Goal: Navigation & Orientation: Find specific page/section

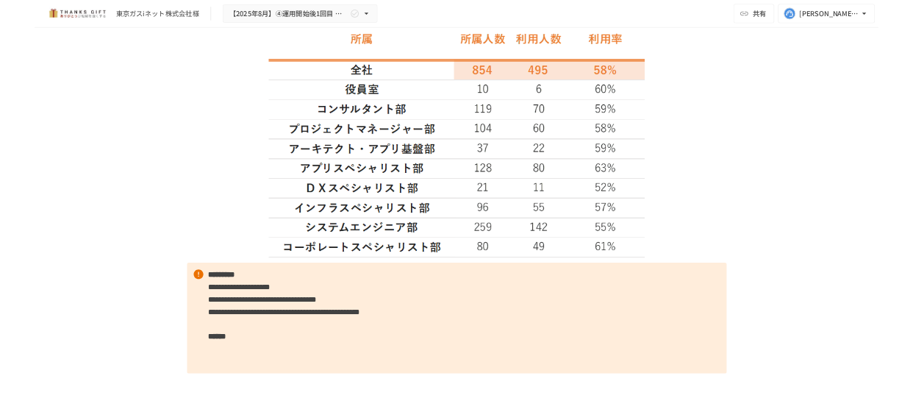
scroll to position [1603, 0]
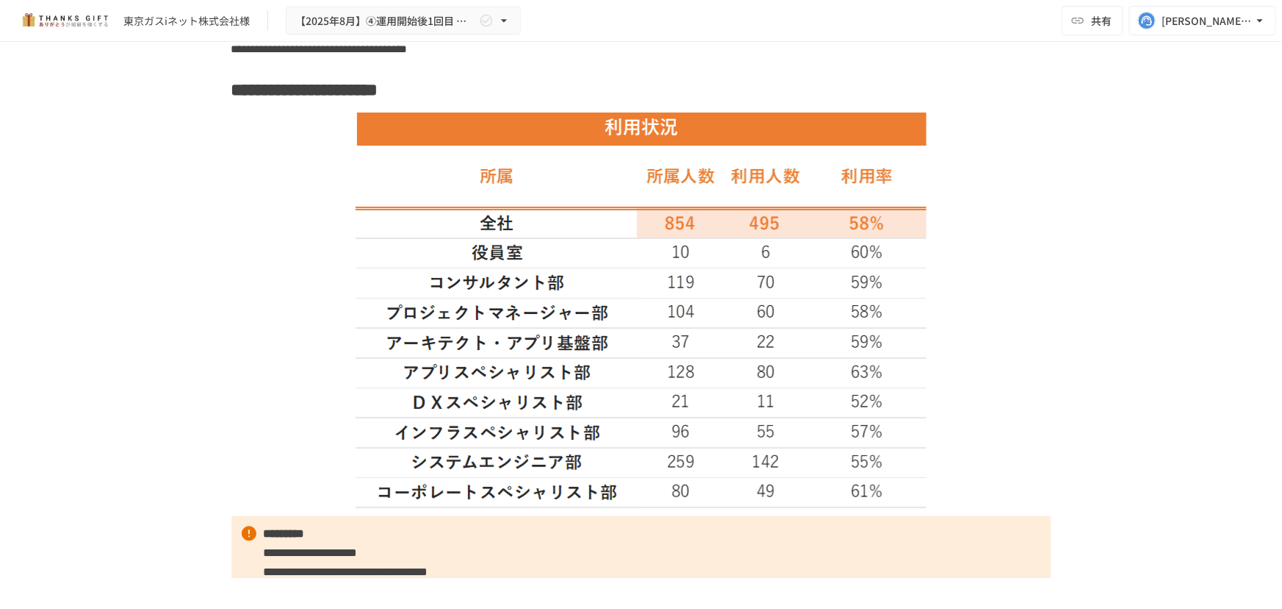
drag, startPoint x: 983, startPoint y: 445, endPoint x: 1036, endPoint y: 439, distance: 53.3
drag, startPoint x: 1036, startPoint y: 439, endPoint x: 934, endPoint y: 440, distance: 102.2
click at [934, 440] on div at bounding box center [642, 310] width 820 height 398
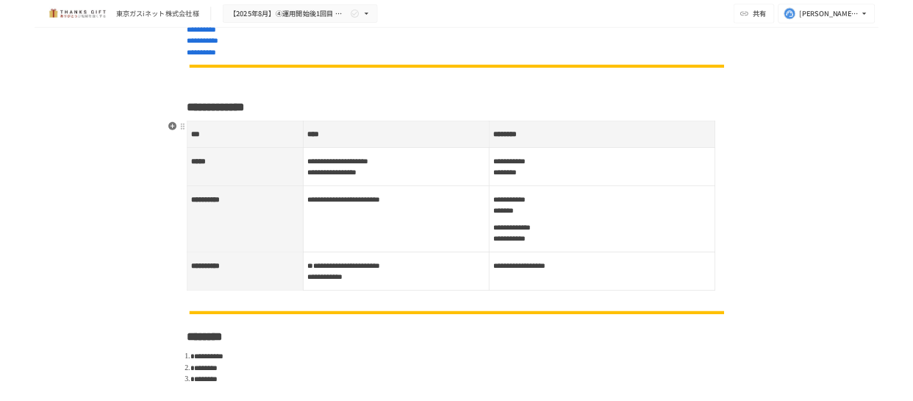
scroll to position [601, 0]
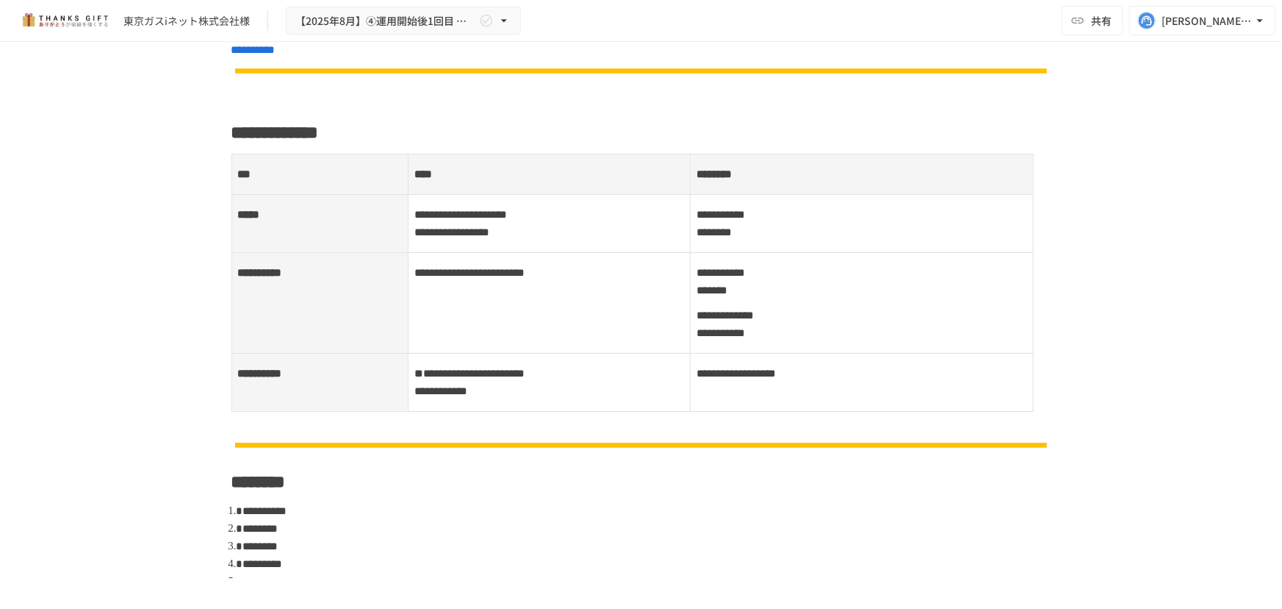
click at [1163, 276] on div "**********" at bounding box center [641, 310] width 1282 height 536
drag, startPoint x: 1155, startPoint y: 281, endPoint x: 1158, endPoint y: 300, distance: 19.3
drag, startPoint x: 1158, startPoint y: 300, endPoint x: 901, endPoint y: 448, distance: 296.4
drag, startPoint x: 901, startPoint y: 448, endPoint x: 806, endPoint y: 437, distance: 96.2
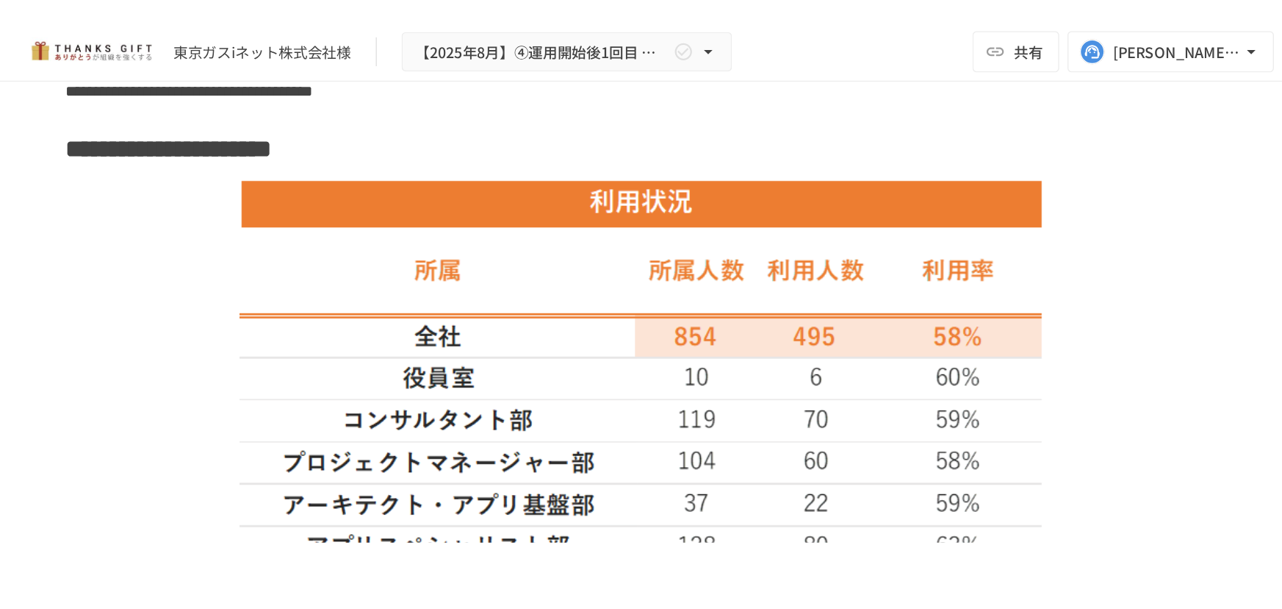
scroll to position [1670, 0]
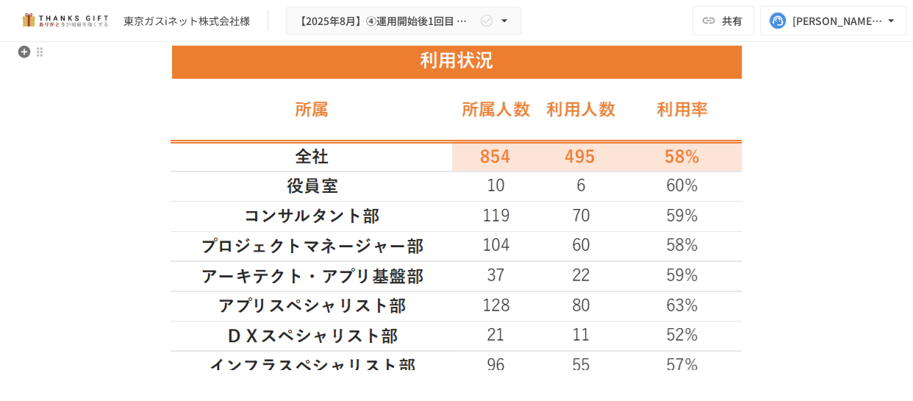
drag, startPoint x: 827, startPoint y: 163, endPoint x: 781, endPoint y: 167, distance: 46.4
drag, startPoint x: 781, startPoint y: 167, endPoint x: 817, endPoint y: 87, distance: 87.5
click at [817, 87] on div at bounding box center [456, 243] width 820 height 398
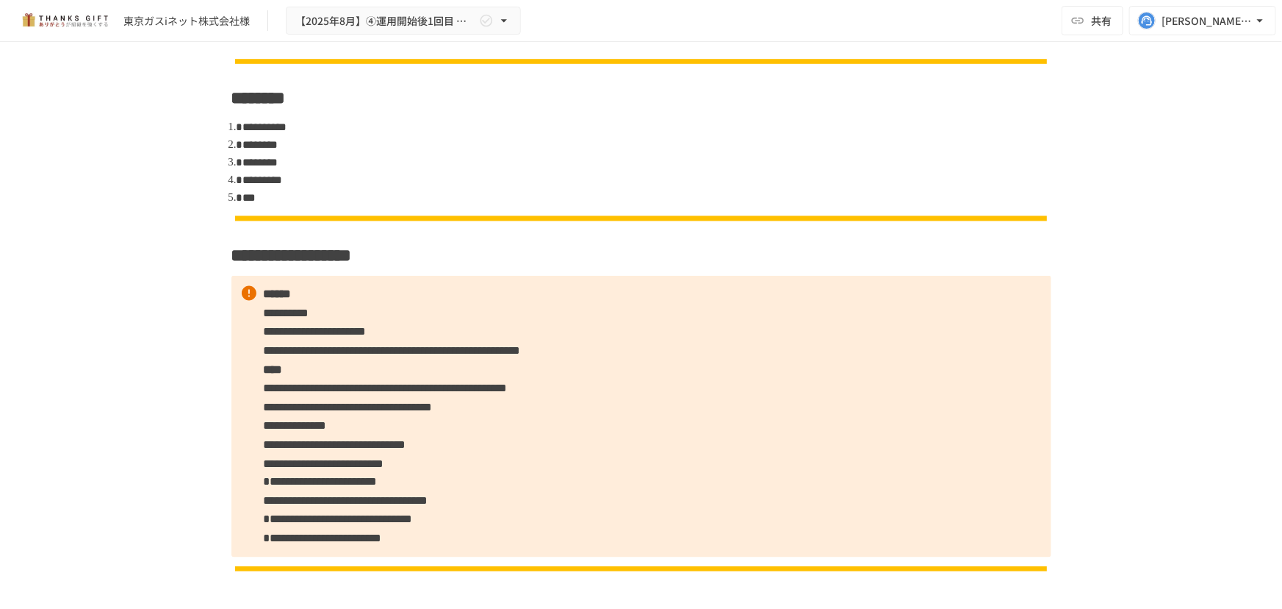
scroll to position [0, 0]
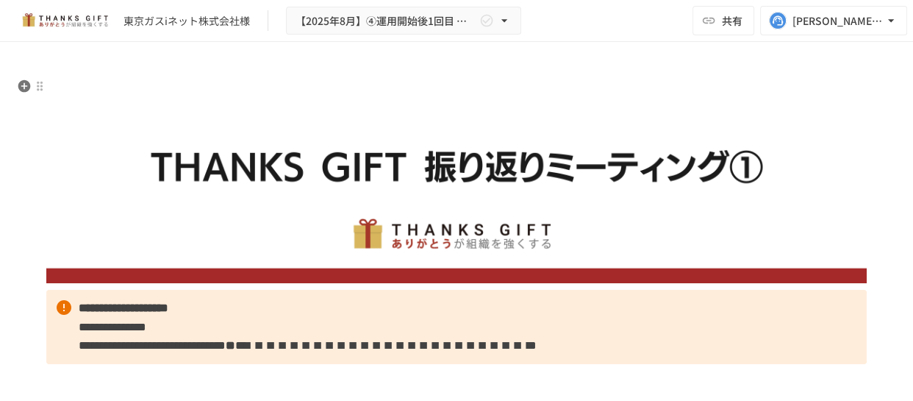
click at [749, 226] on img at bounding box center [456, 180] width 820 height 205
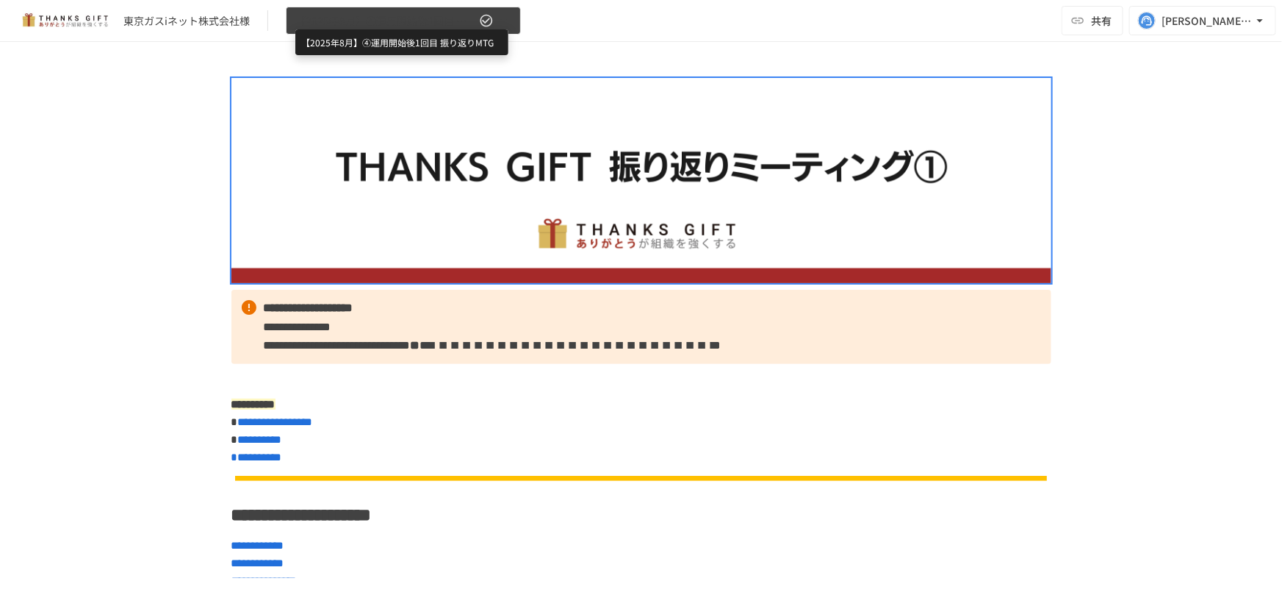
click at [410, 16] on span "【2025年8月】④運用開始後1回目 振り返りMTG" at bounding box center [385, 21] width 181 height 18
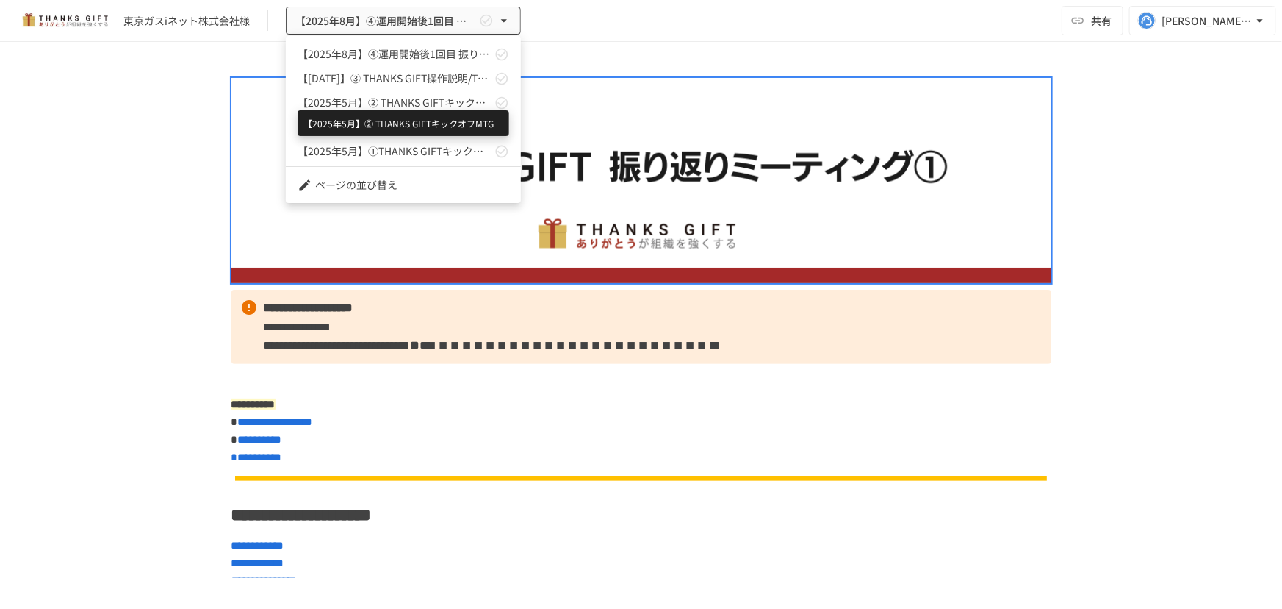
click at [431, 98] on span "【2025年5月】② THANKS GIFTキックオフMTG" at bounding box center [395, 102] width 194 height 15
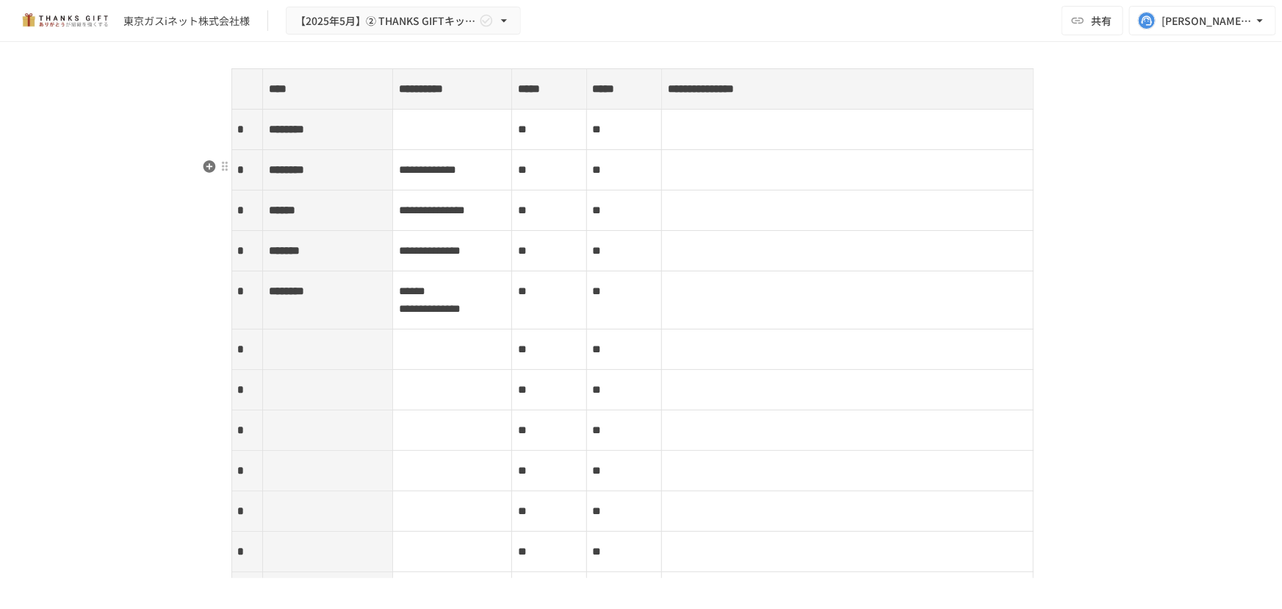
scroll to position [3875, 0]
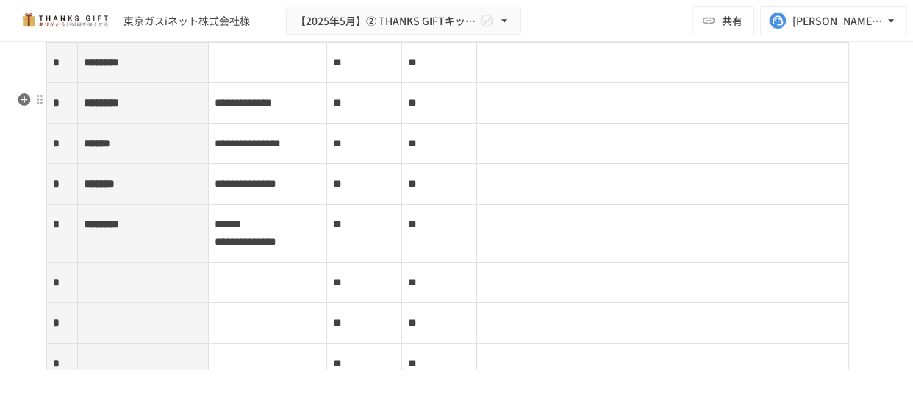
click at [713, 123] on td at bounding box center [663, 103] width 372 height 40
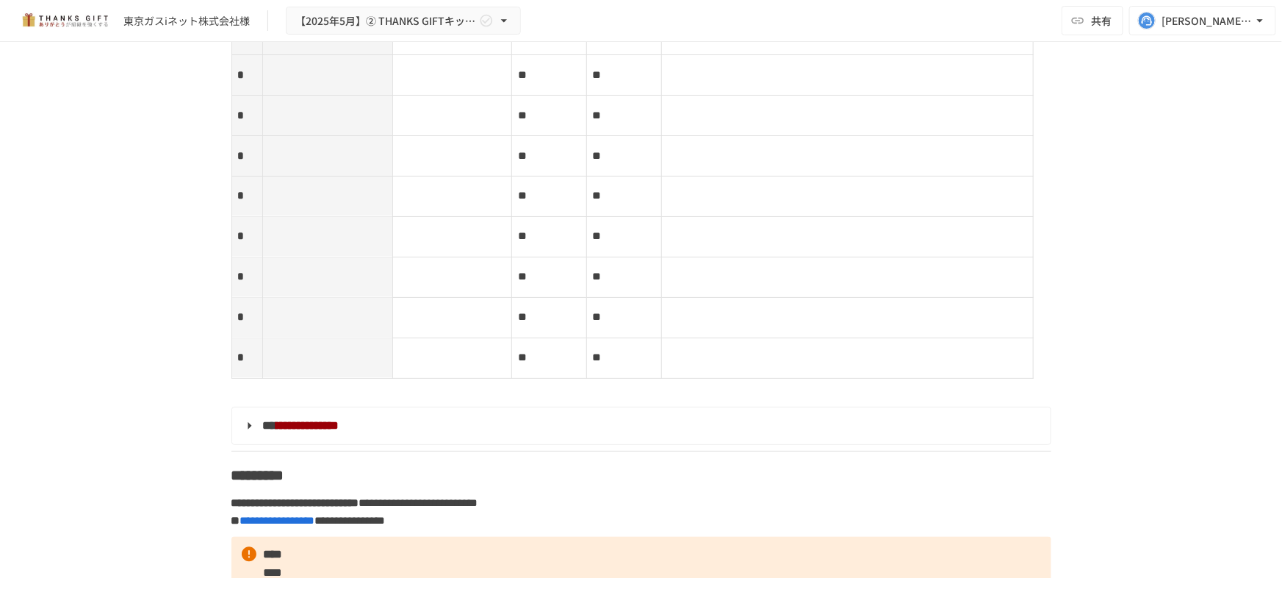
scroll to position [4343, 0]
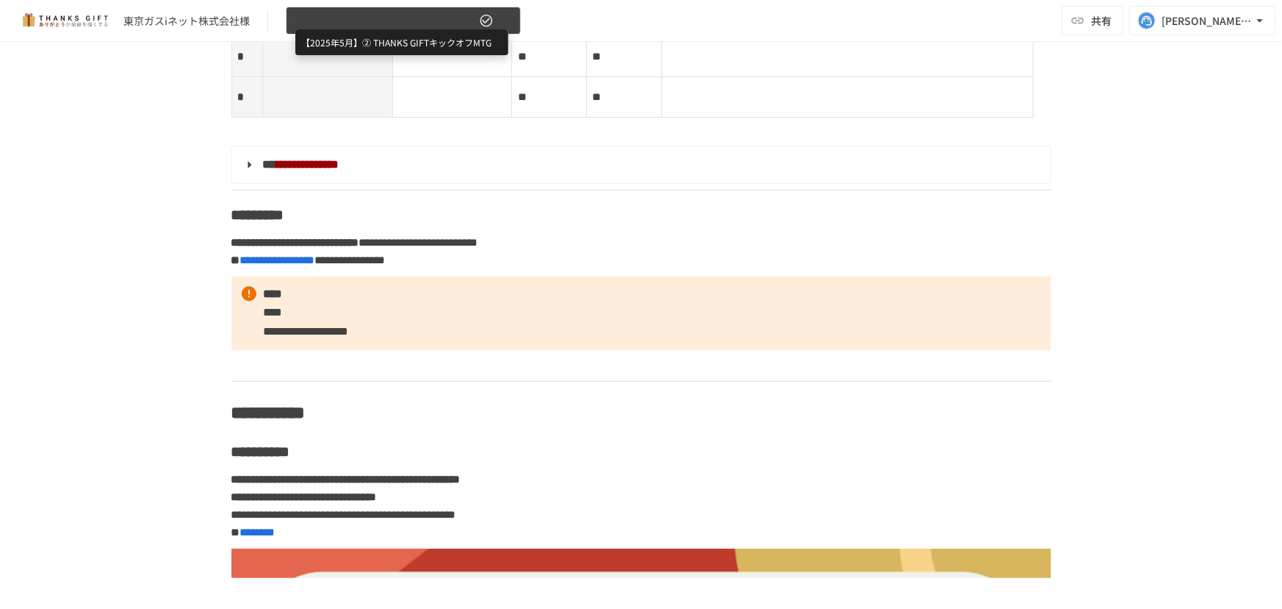
click at [379, 14] on span "【2025年5月】② THANKS GIFTキックオフMTG" at bounding box center [385, 21] width 181 height 18
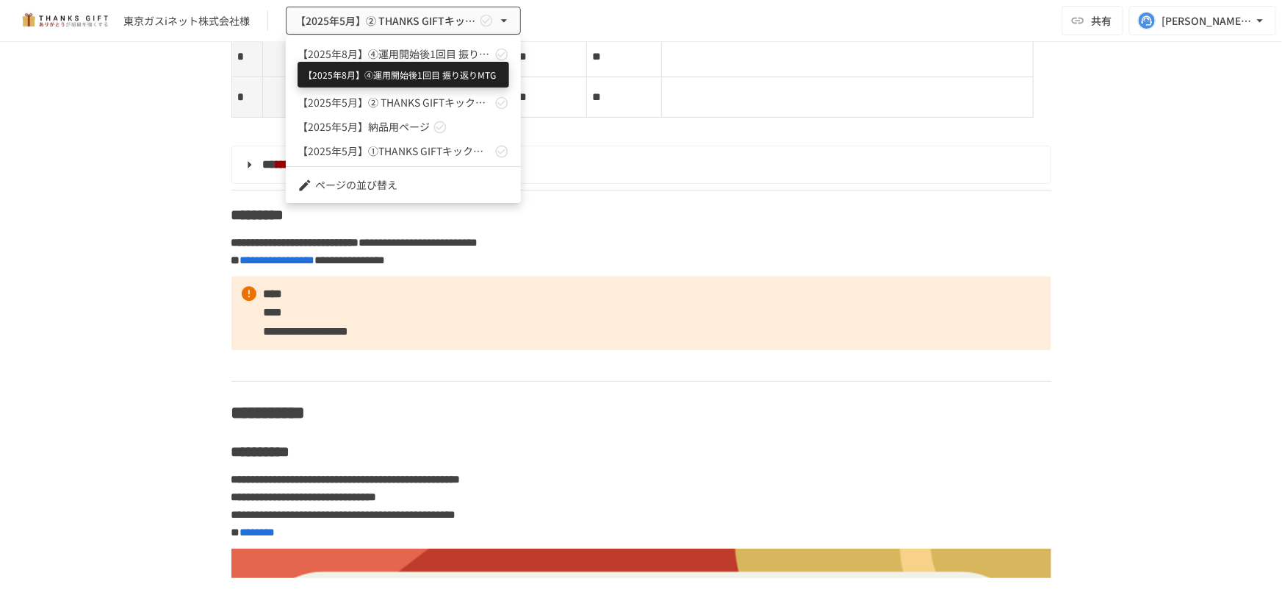
click at [420, 51] on span "【2025年8月】④運用開始後1回目 振り返りMTG" at bounding box center [395, 53] width 194 height 15
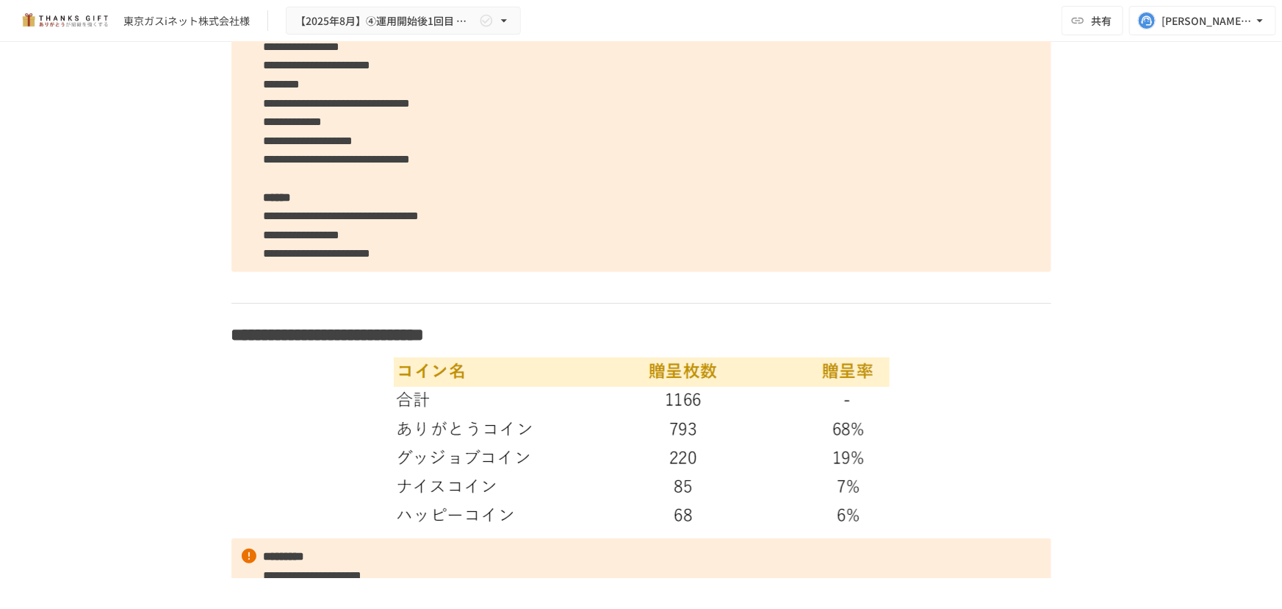
scroll to position [3173, 0]
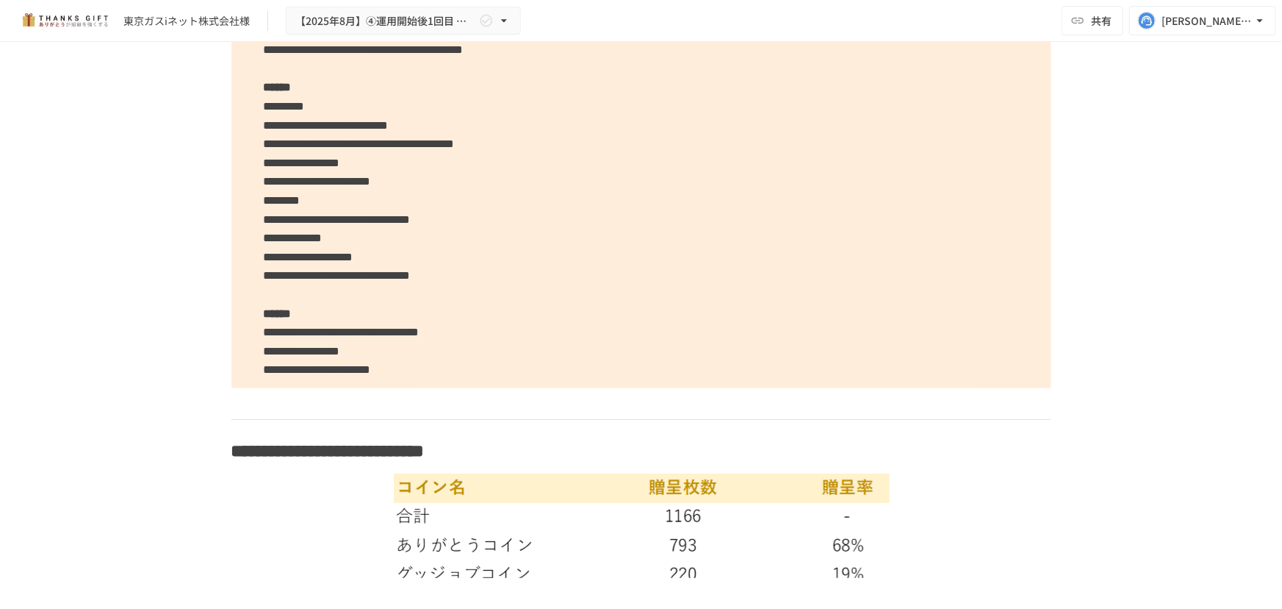
drag, startPoint x: 1116, startPoint y: 281, endPoint x: 1015, endPoint y: 301, distance: 103.3
drag, startPoint x: 1015, startPoint y: 301, endPoint x: 778, endPoint y: 304, distance: 237.4
drag, startPoint x: 778, startPoint y: 304, endPoint x: 669, endPoint y: 278, distance: 111.9
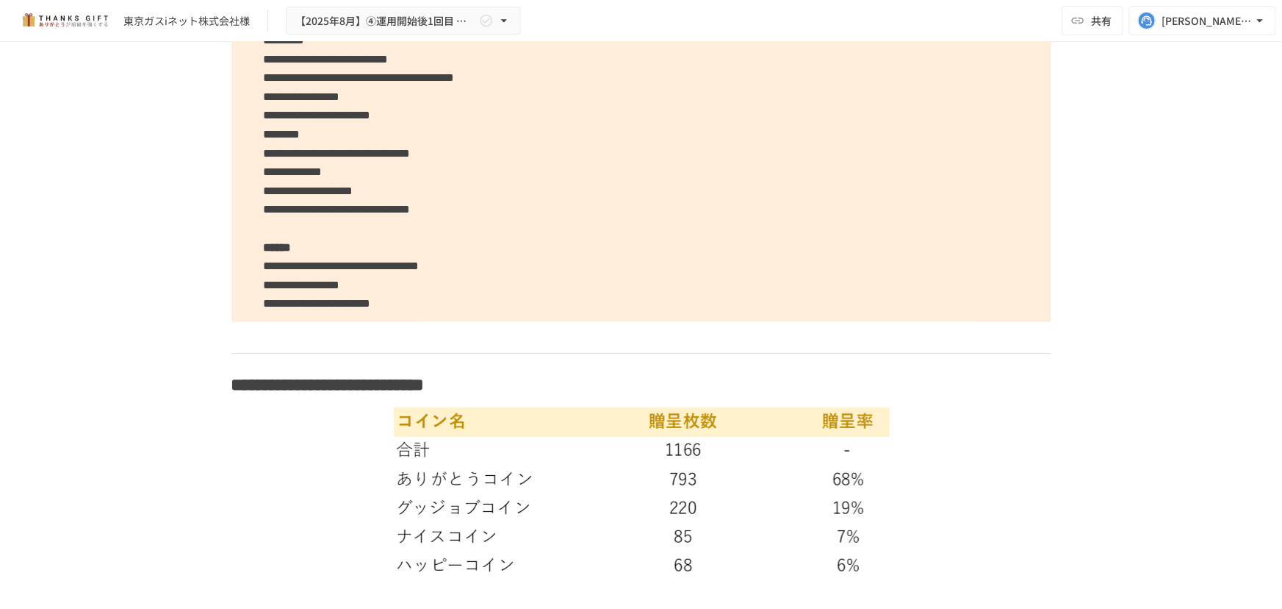
scroll to position [3240, 0]
drag, startPoint x: 669, startPoint y: 278, endPoint x: 979, endPoint y: 231, distance: 313.7
drag, startPoint x: 979, startPoint y: 231, endPoint x: 803, endPoint y: 233, distance: 176.4
click at [803, 233] on p "**********" at bounding box center [642, 105] width 820 height 431
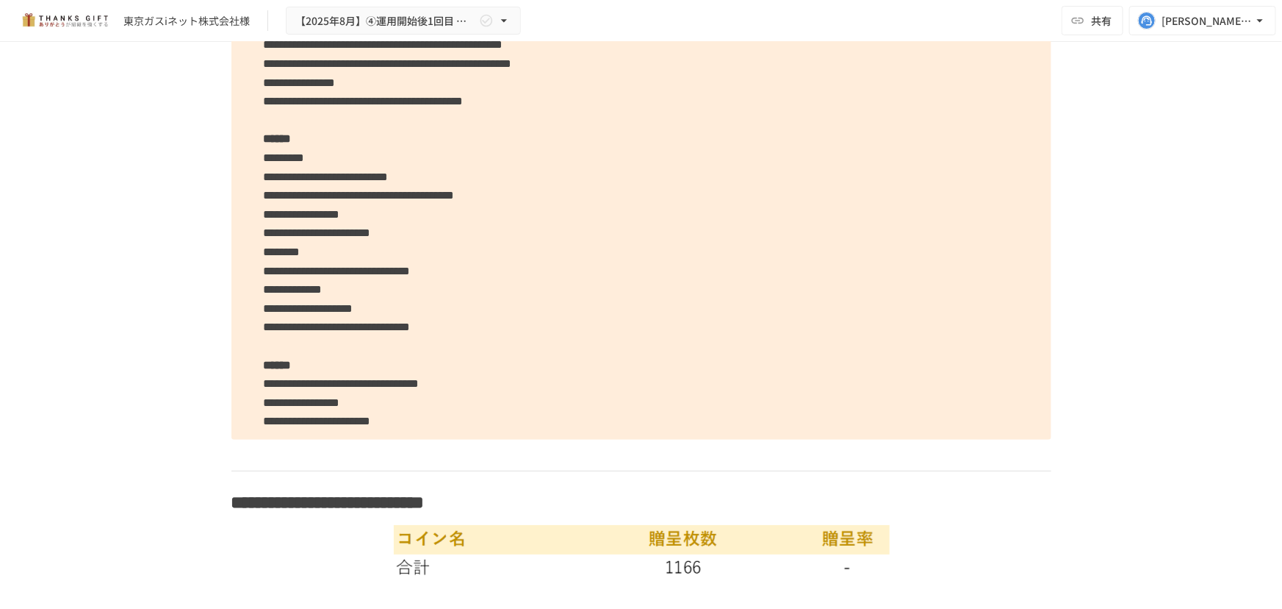
scroll to position [2838, 0]
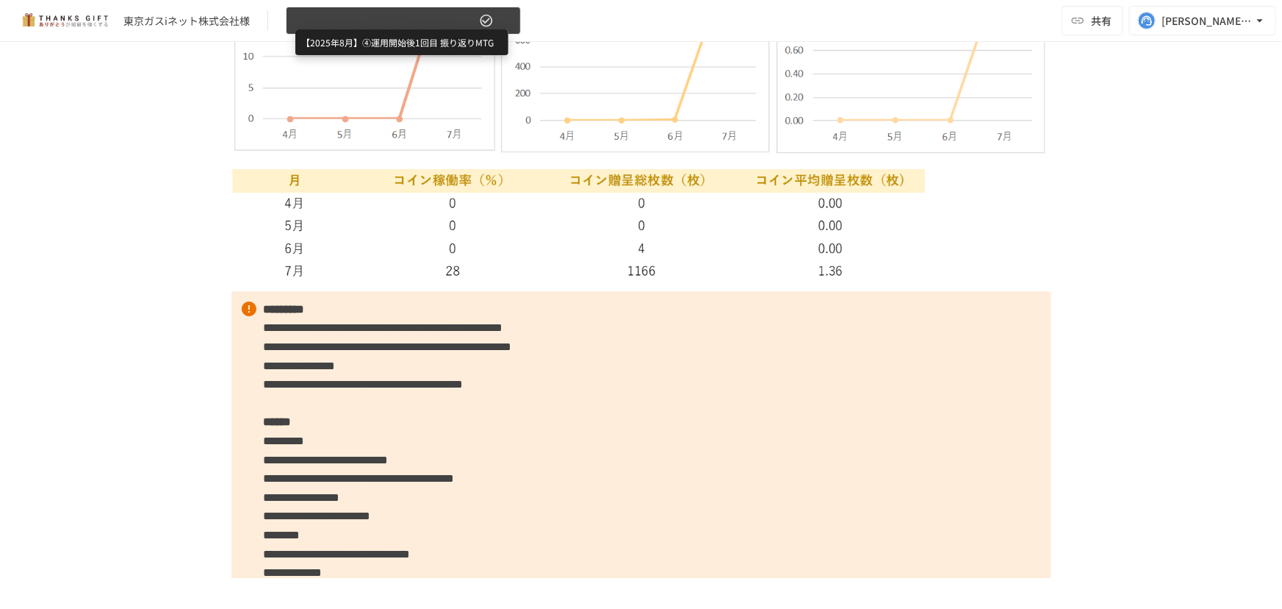
click at [474, 20] on span "【2025年8月】④運用開始後1回目 振り返りMTG" at bounding box center [385, 21] width 181 height 18
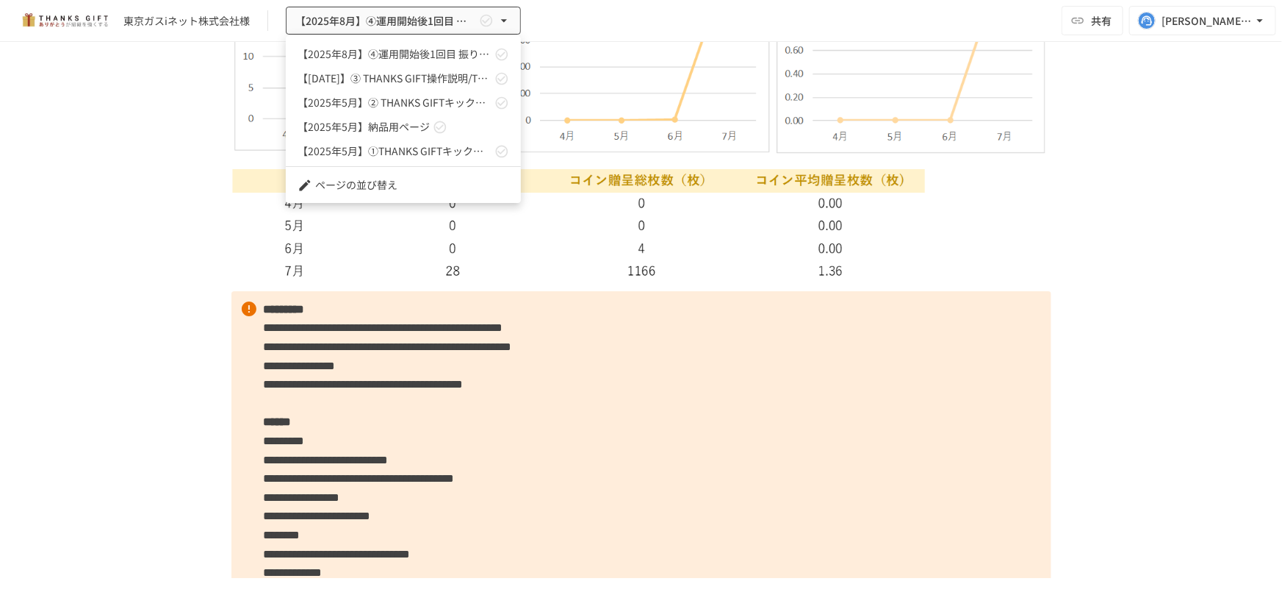
drag, startPoint x: 1069, startPoint y: 263, endPoint x: 1029, endPoint y: 268, distance: 39.9
click at [1072, 263] on div at bounding box center [641, 304] width 1282 height 609
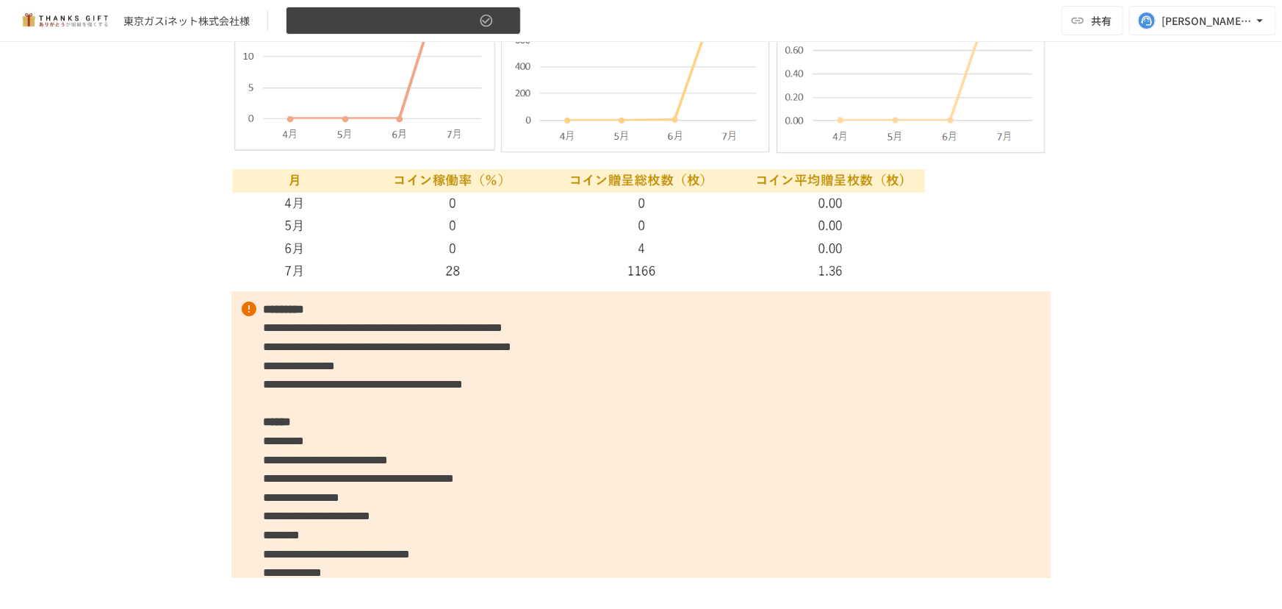
click at [500, 18] on icon "button" at bounding box center [504, 20] width 15 height 15
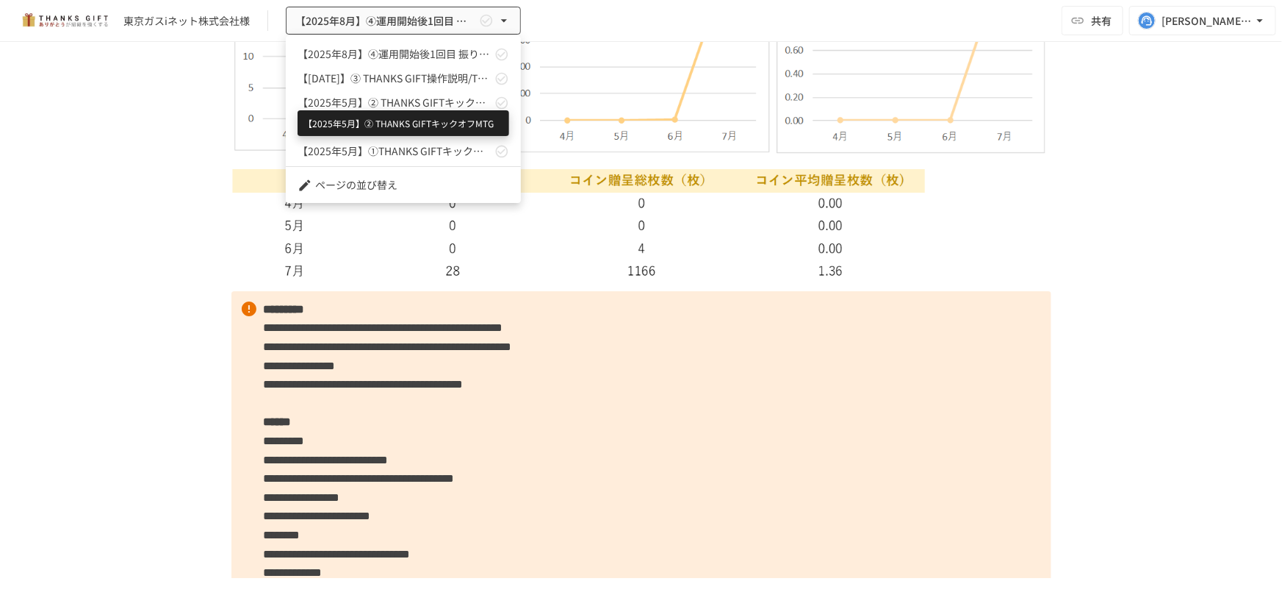
click at [445, 104] on span "【2025年5月】② THANKS GIFTキックオフMTG" at bounding box center [395, 102] width 194 height 15
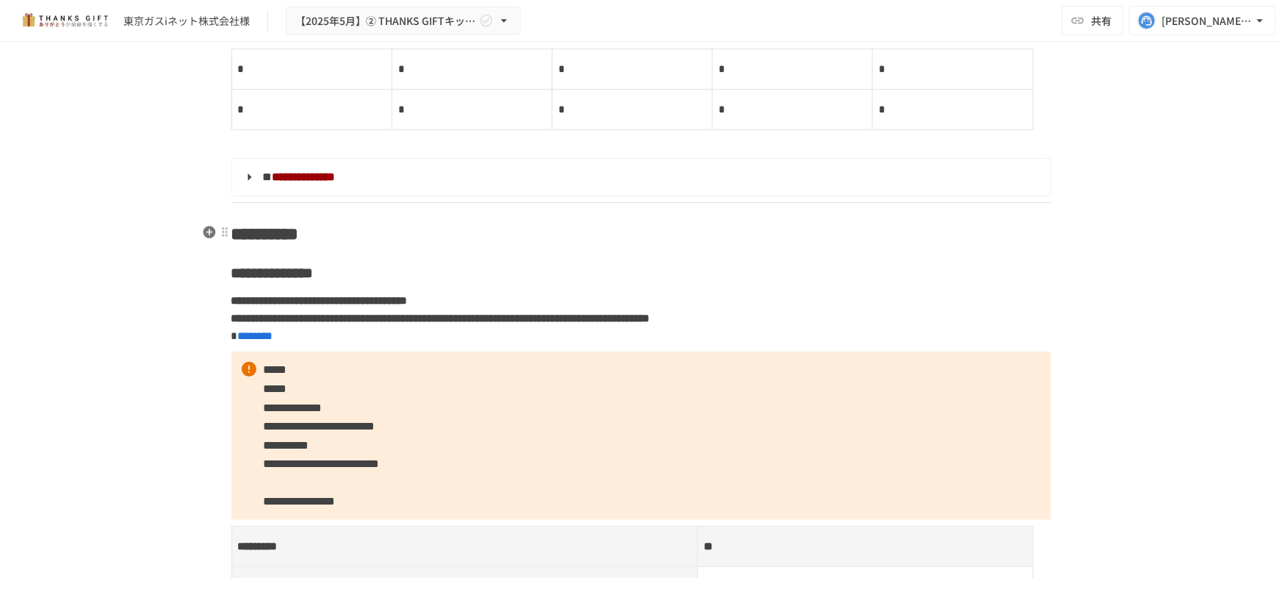
scroll to position [5544, 0]
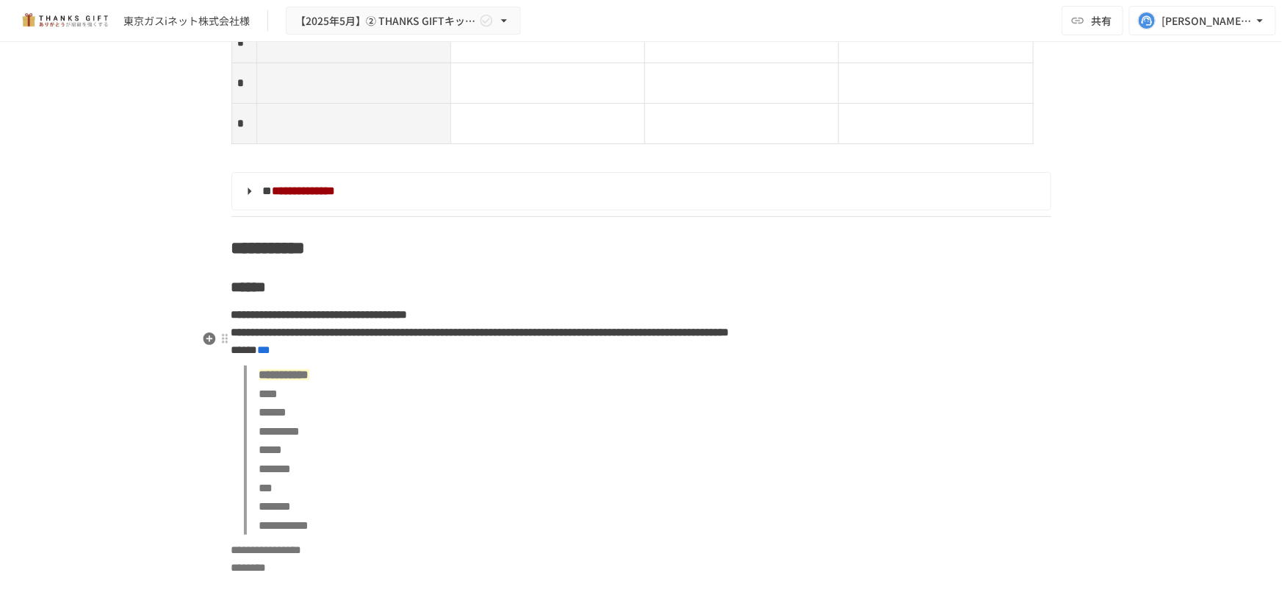
drag, startPoint x: 545, startPoint y: 220, endPoint x: 509, endPoint y: 352, distance: 137.3
click at [509, 201] on summary "**********" at bounding box center [640, 191] width 798 height 19
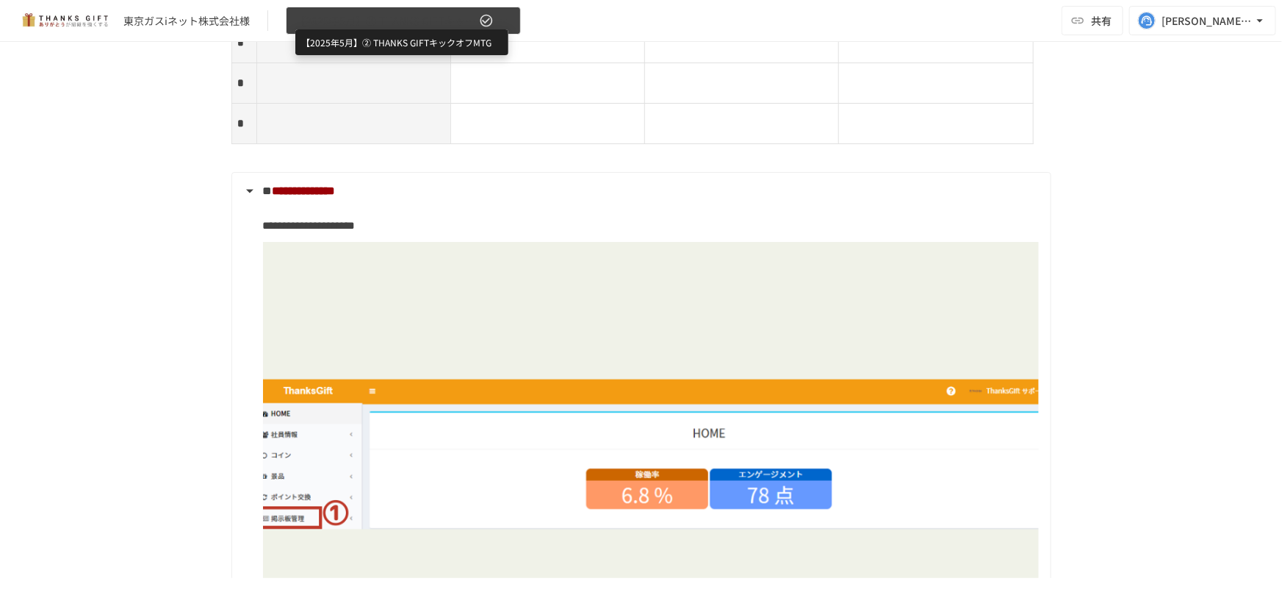
click at [473, 24] on span "【2025年5月】② THANKS GIFTキックオフMTG" at bounding box center [385, 21] width 181 height 18
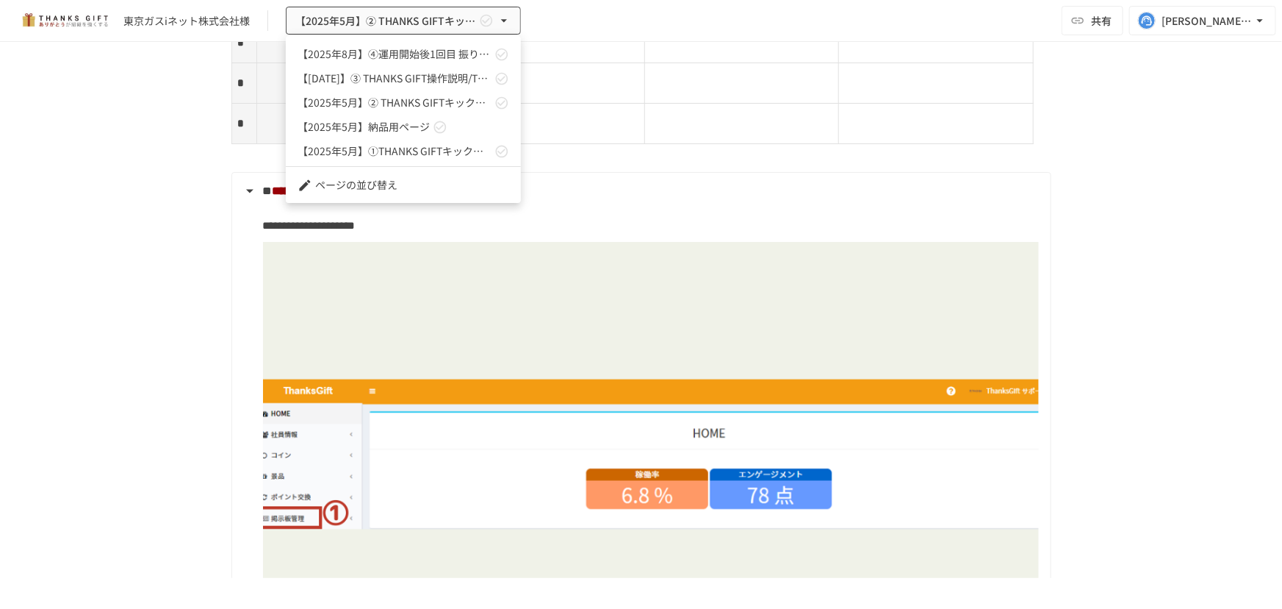
click at [753, 218] on div at bounding box center [641, 304] width 1282 height 609
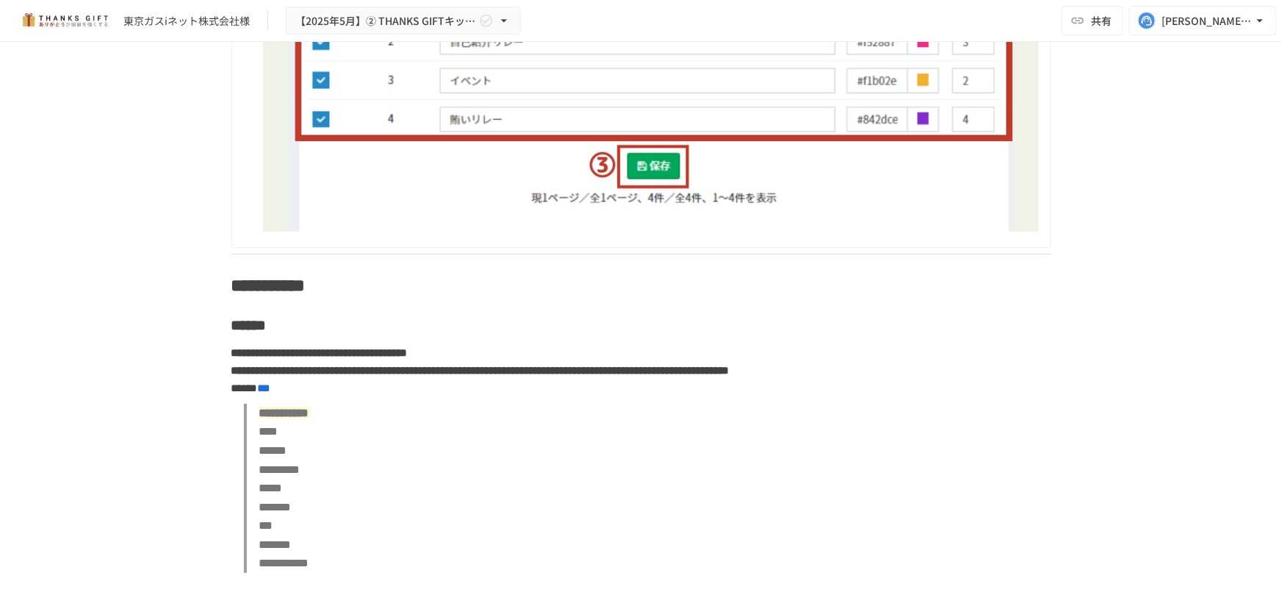
scroll to position [6880, 0]
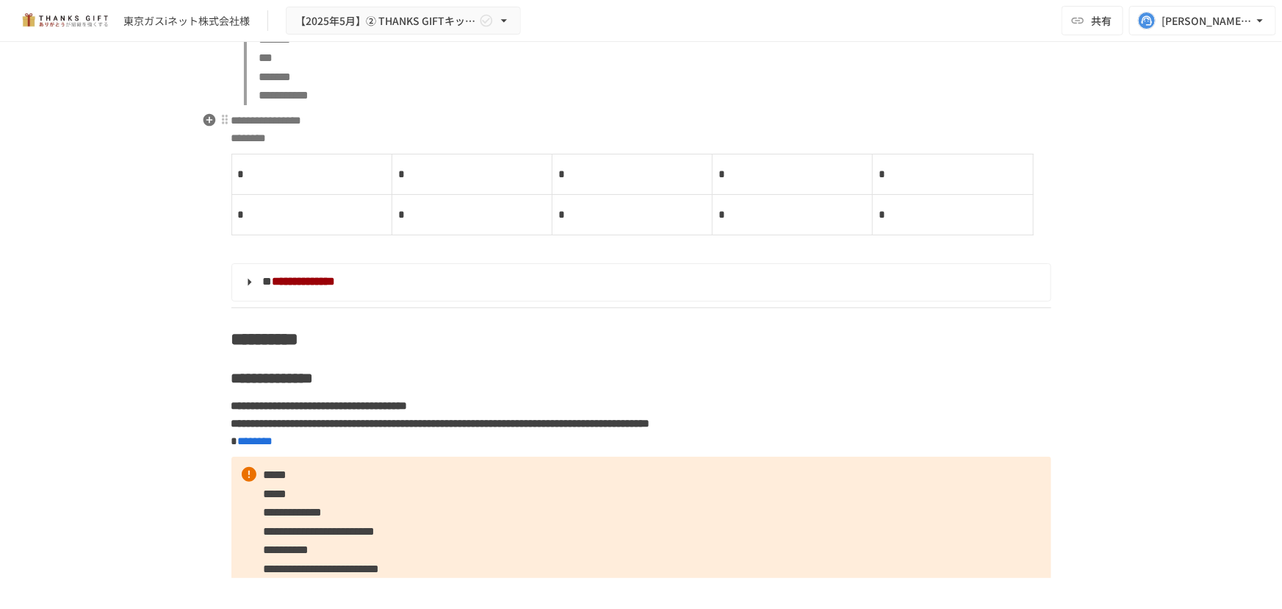
drag, startPoint x: 668, startPoint y: 212, endPoint x: 656, endPoint y: 213, distance: 11.8
drag, startPoint x: 656, startPoint y: 213, endPoint x: 556, endPoint y: 226, distance: 100.8
drag, startPoint x: 556, startPoint y: 226, endPoint x: 822, endPoint y: 218, distance: 265.4
drag, startPoint x: 822, startPoint y: 218, endPoint x: 729, endPoint y: 224, distance: 92.8
click at [727, 105] on blockquote "**********" at bounding box center [648, 20] width 808 height 169
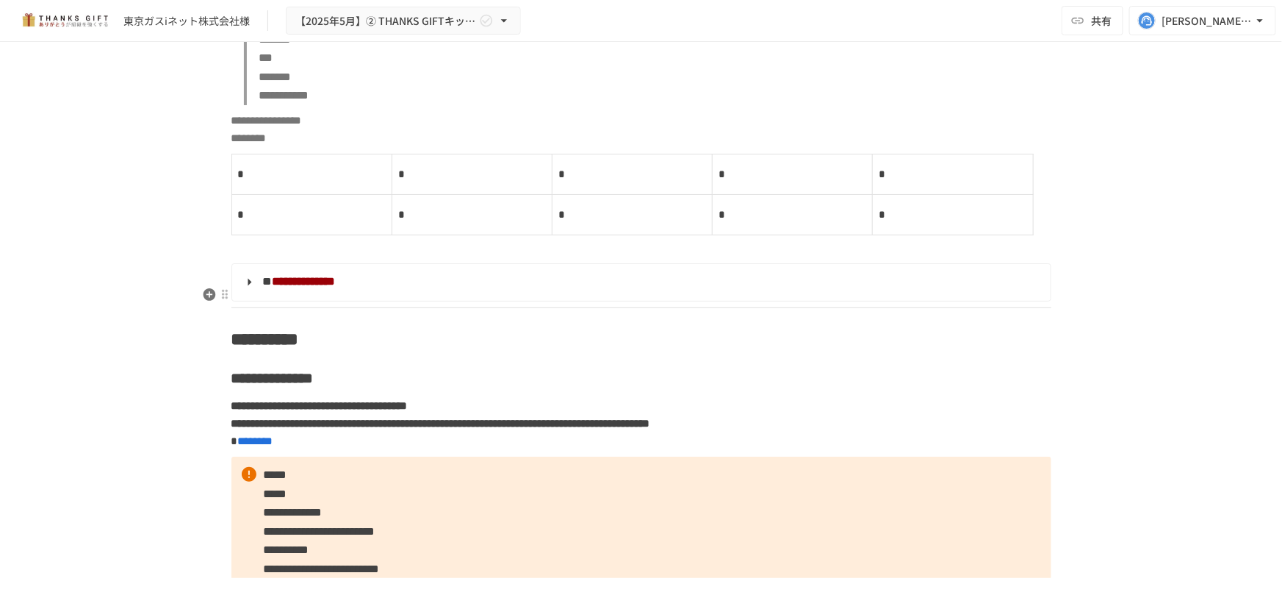
click at [338, 148] on p "**********" at bounding box center [642, 129] width 820 height 37
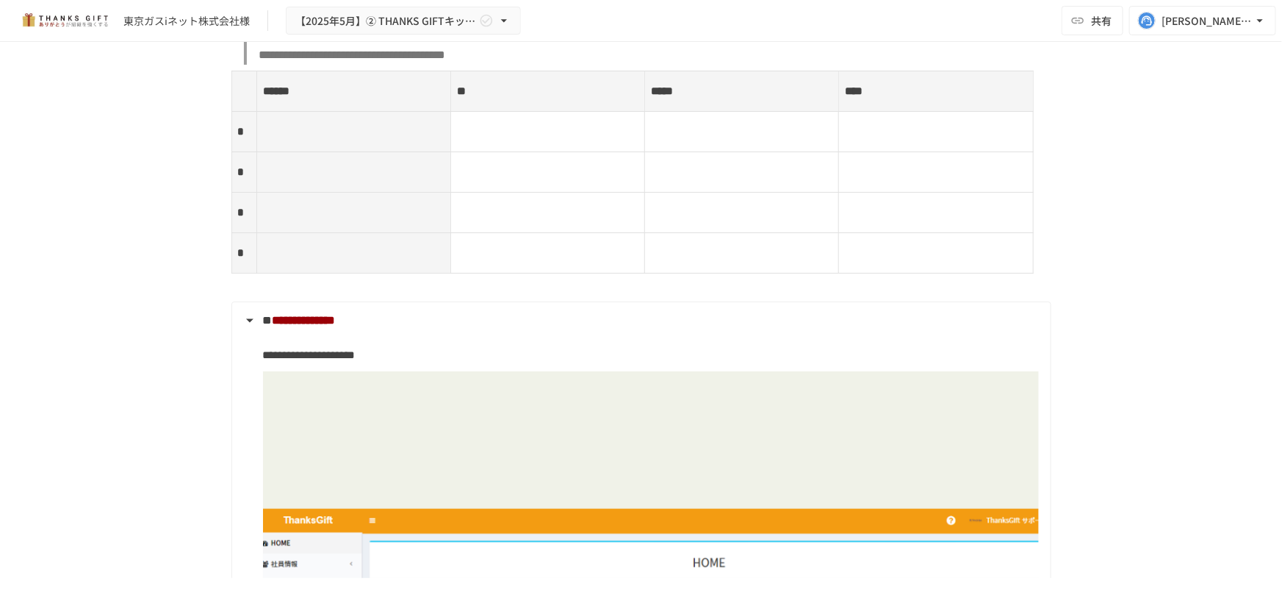
scroll to position [5544, 0]
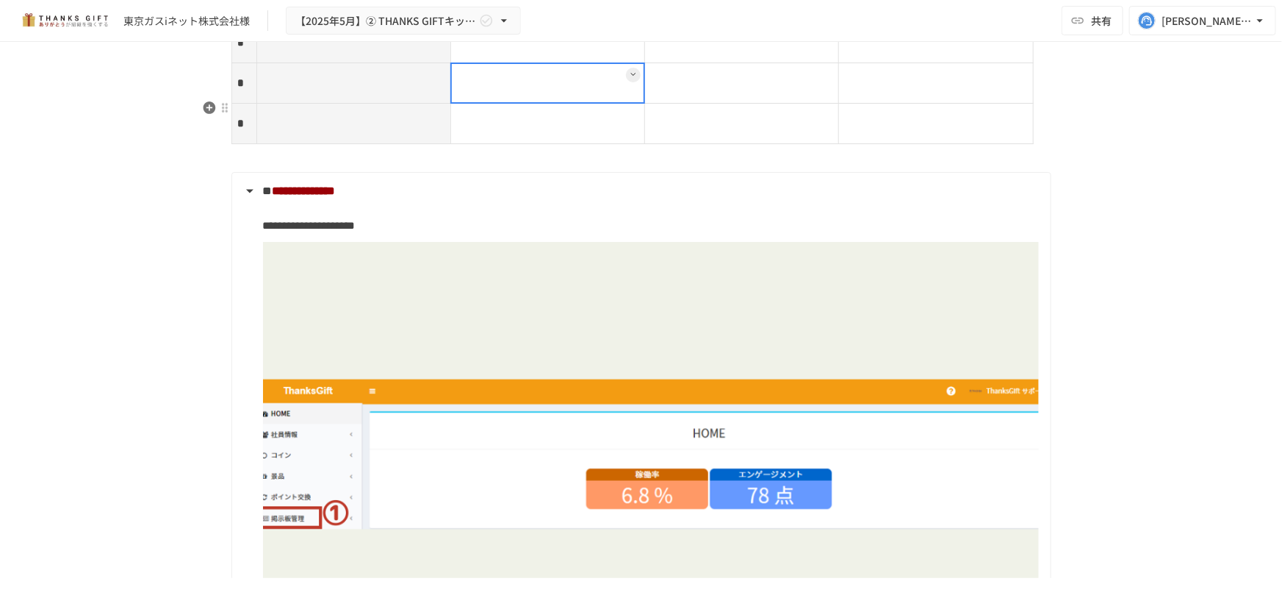
click at [617, 104] on td at bounding box center [548, 83] width 194 height 40
click at [514, 63] on td at bounding box center [548, 43] width 194 height 40
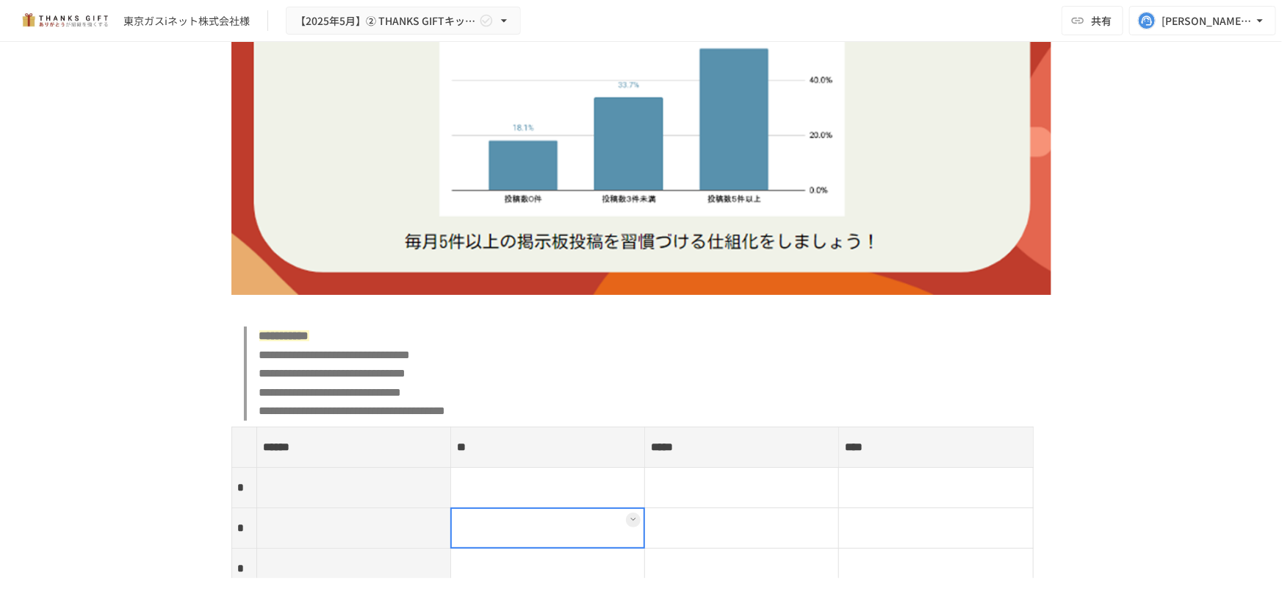
scroll to position [4943, 0]
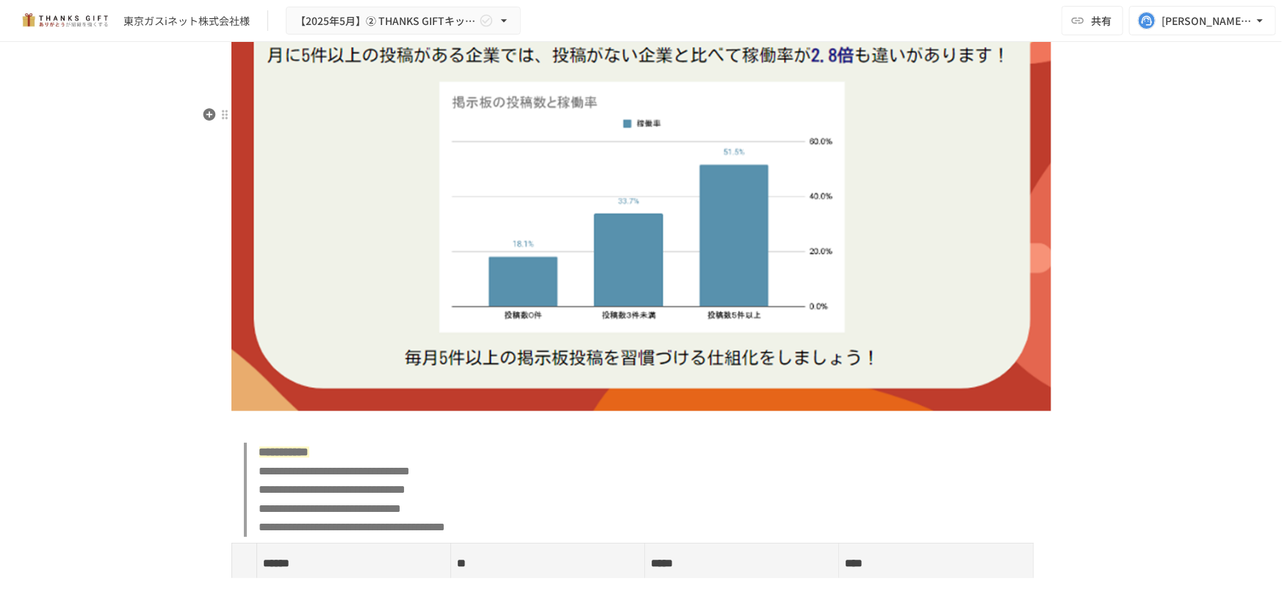
drag, startPoint x: 661, startPoint y: 257, endPoint x: 647, endPoint y: 265, distance: 15.8
drag, startPoint x: 647, startPoint y: 265, endPoint x: 525, endPoint y: 278, distance: 123.4
drag, startPoint x: 525, startPoint y: 278, endPoint x: 476, endPoint y: 278, distance: 49.2
click at [474, 279] on img at bounding box center [642, 180] width 820 height 462
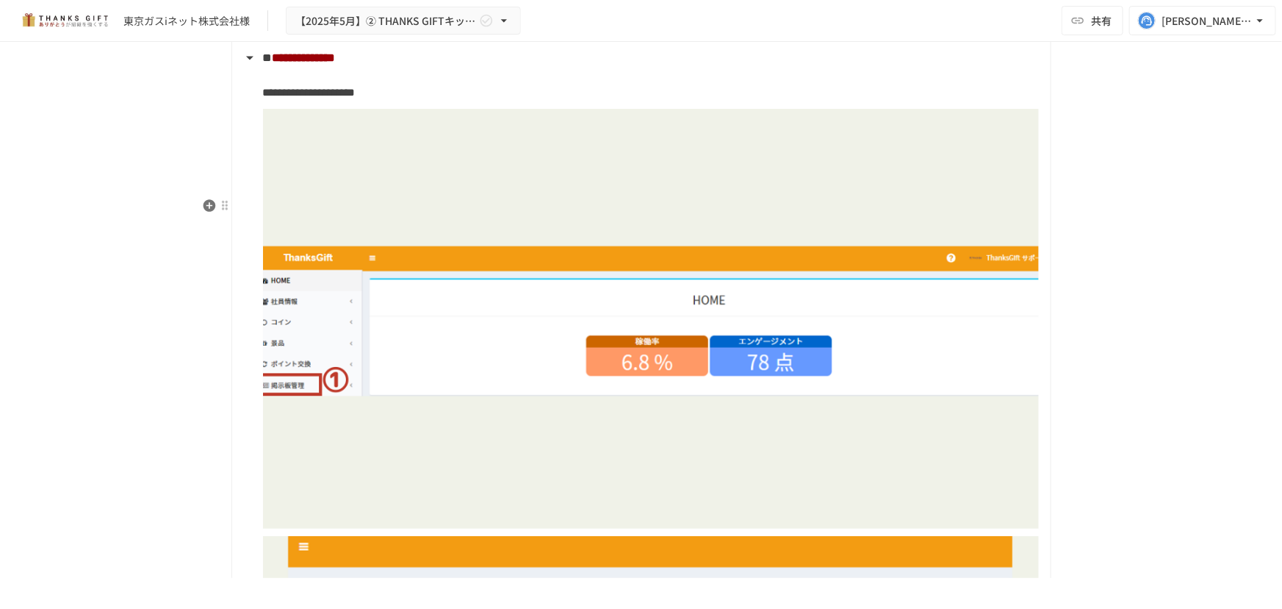
scroll to position [5678, 0]
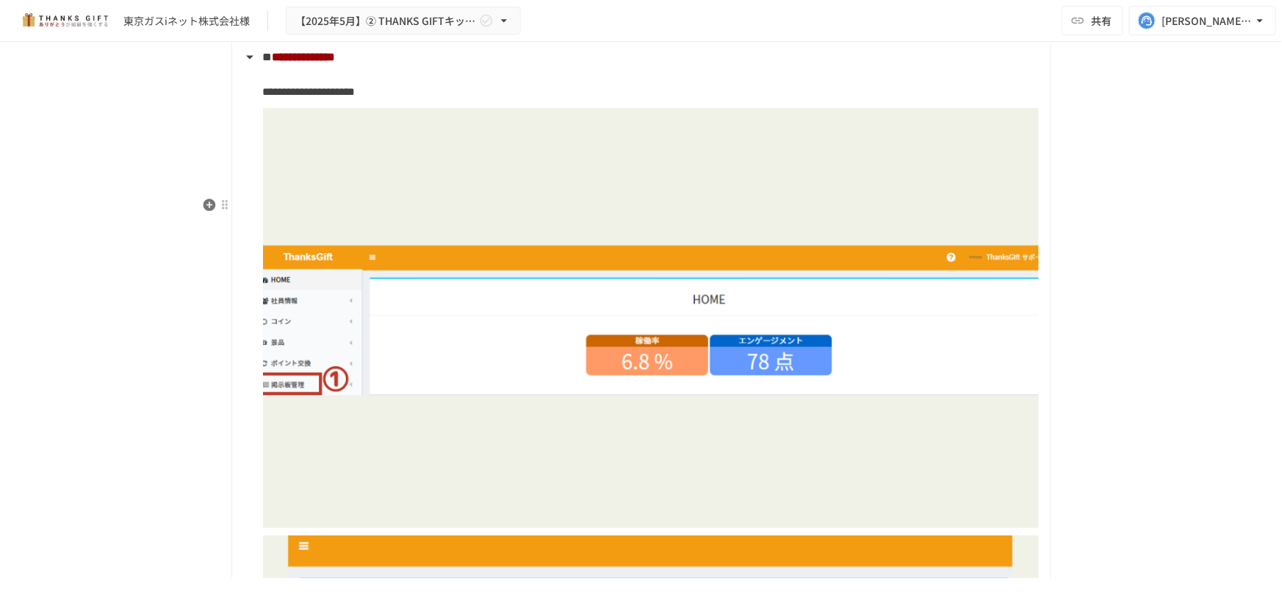
click at [563, 291] on img at bounding box center [651, 318] width 776 height 420
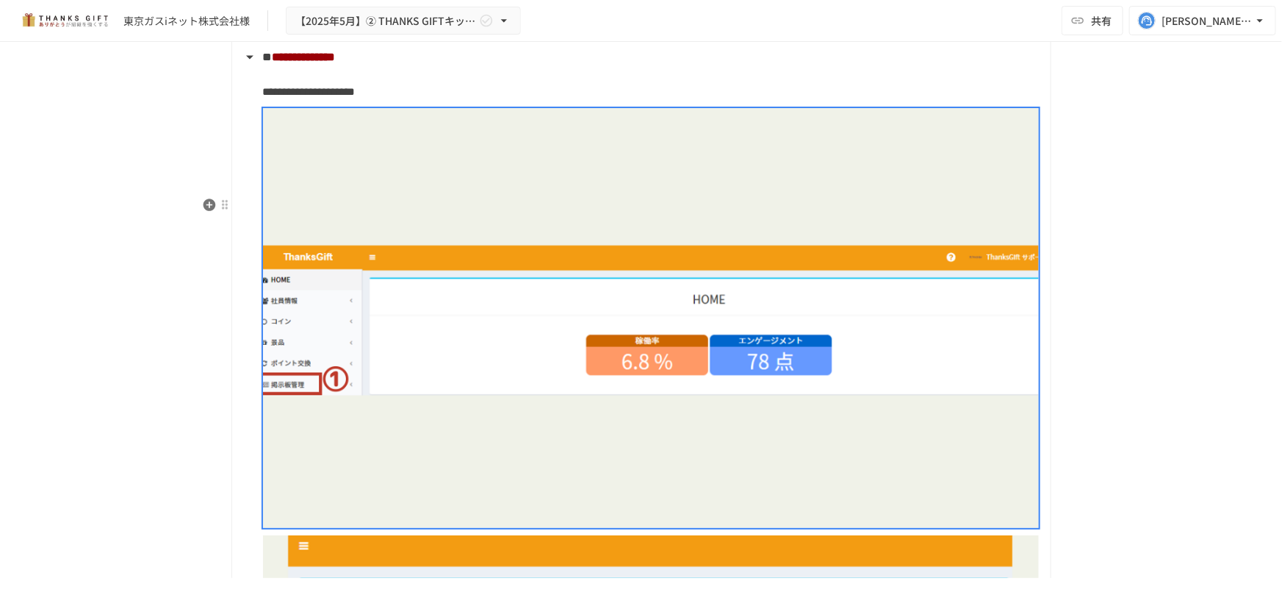
click at [468, 348] on img at bounding box center [651, 318] width 776 height 420
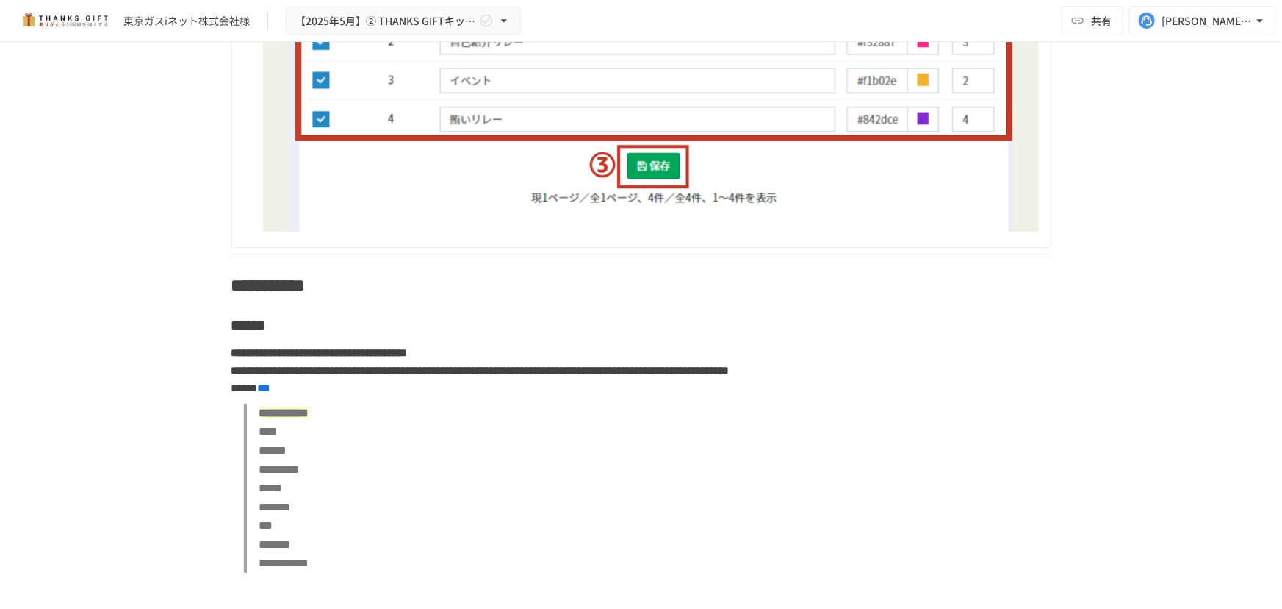
scroll to position [6479, 0]
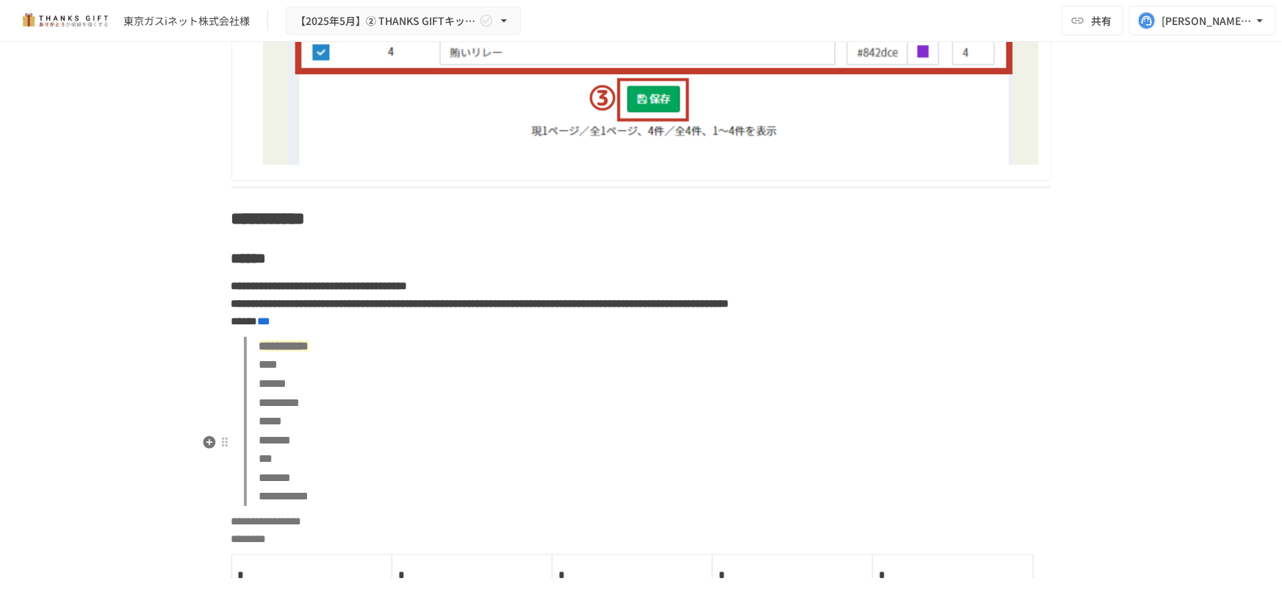
click at [408, 291] on strong "**********" at bounding box center [320, 285] width 176 height 11
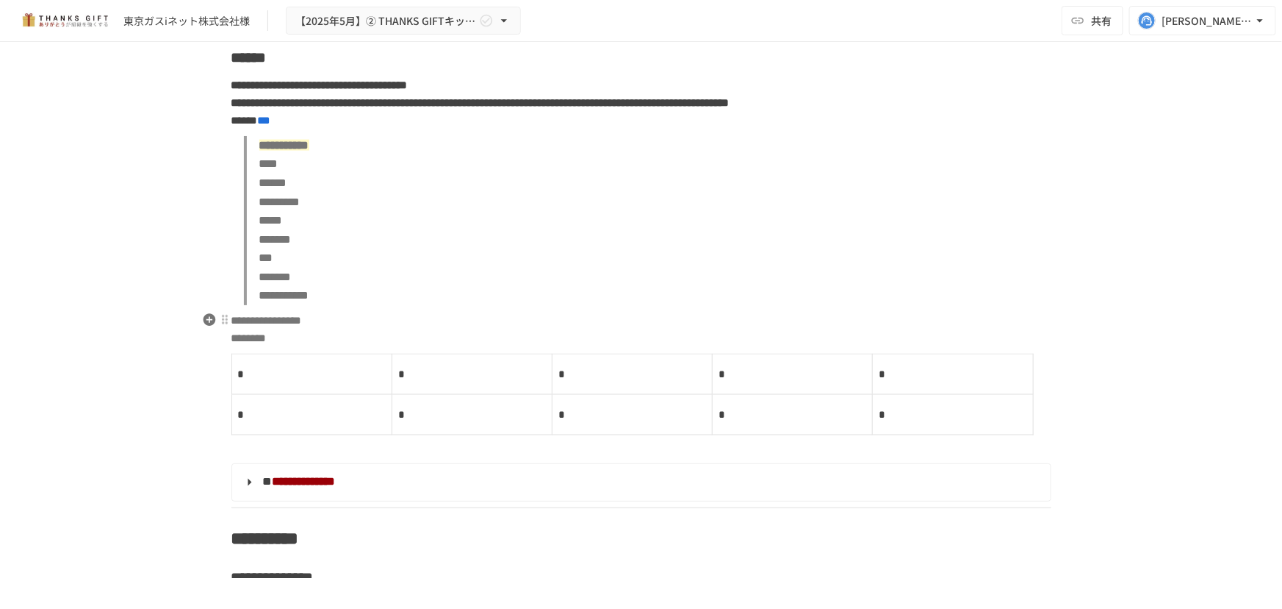
scroll to position [6813, 0]
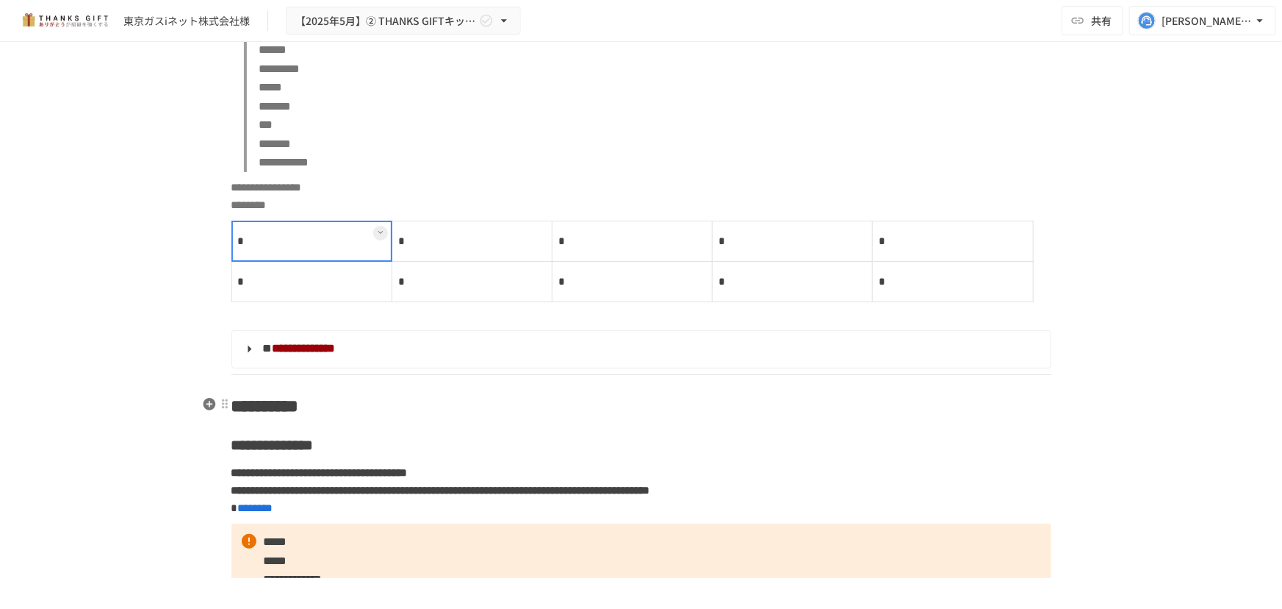
click at [330, 262] on td "*" at bounding box center [312, 241] width 160 height 40
click at [470, 262] on td "*" at bounding box center [472, 241] width 160 height 40
click at [903, 302] on td "*" at bounding box center [953, 282] width 160 height 40
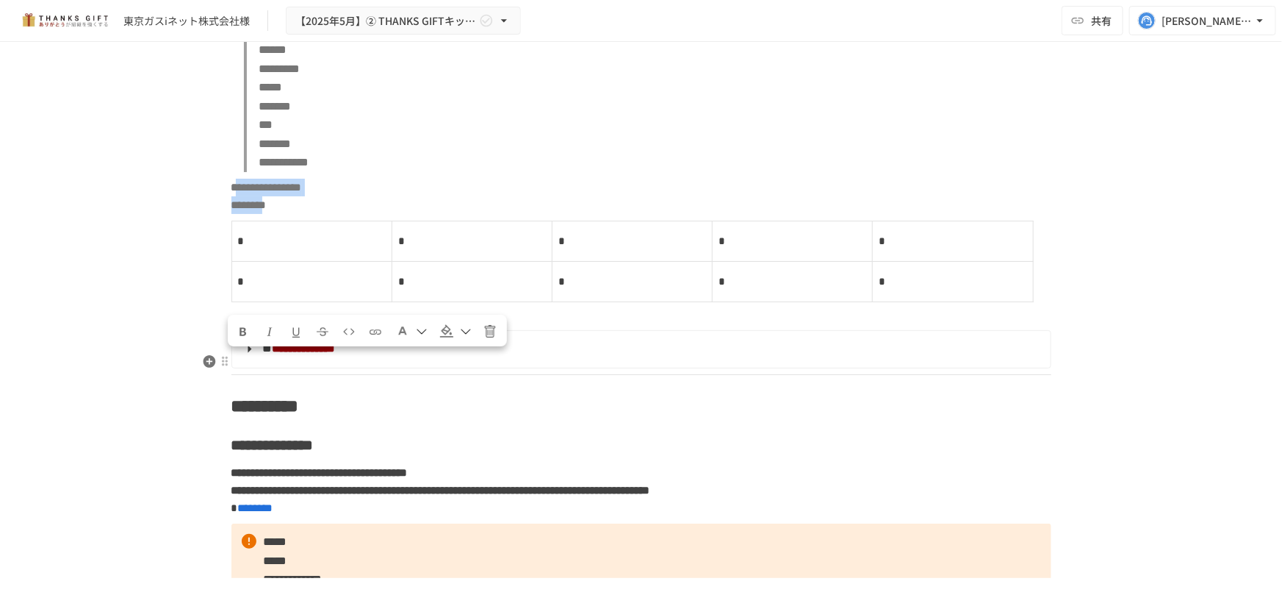
drag, startPoint x: 308, startPoint y: 379, endPoint x: 302, endPoint y: 362, distance: 17.2
click at [242, 215] on p "**********" at bounding box center [642, 196] width 820 height 37
click at [388, 215] on p "**********" at bounding box center [642, 196] width 820 height 37
drag, startPoint x: 495, startPoint y: 334, endPoint x: 447, endPoint y: 294, distance: 62.6
click at [447, 172] on blockquote "**********" at bounding box center [648, 87] width 808 height 169
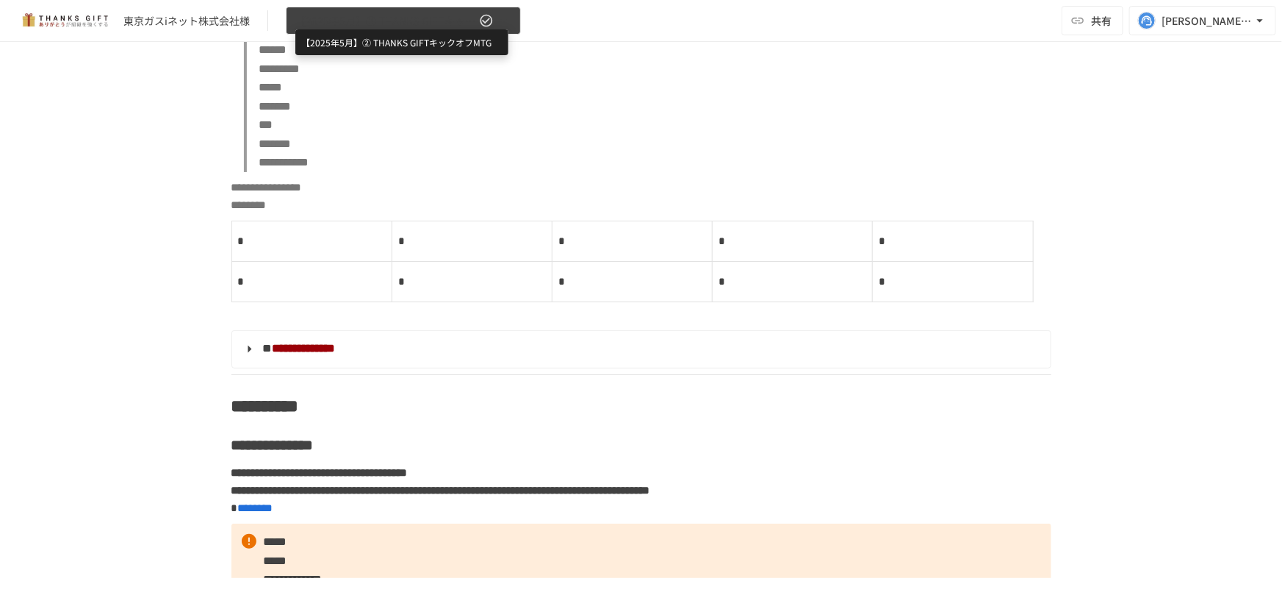
click at [390, 15] on span "【2025年5月】② THANKS GIFTキックオフMTG" at bounding box center [385, 21] width 181 height 18
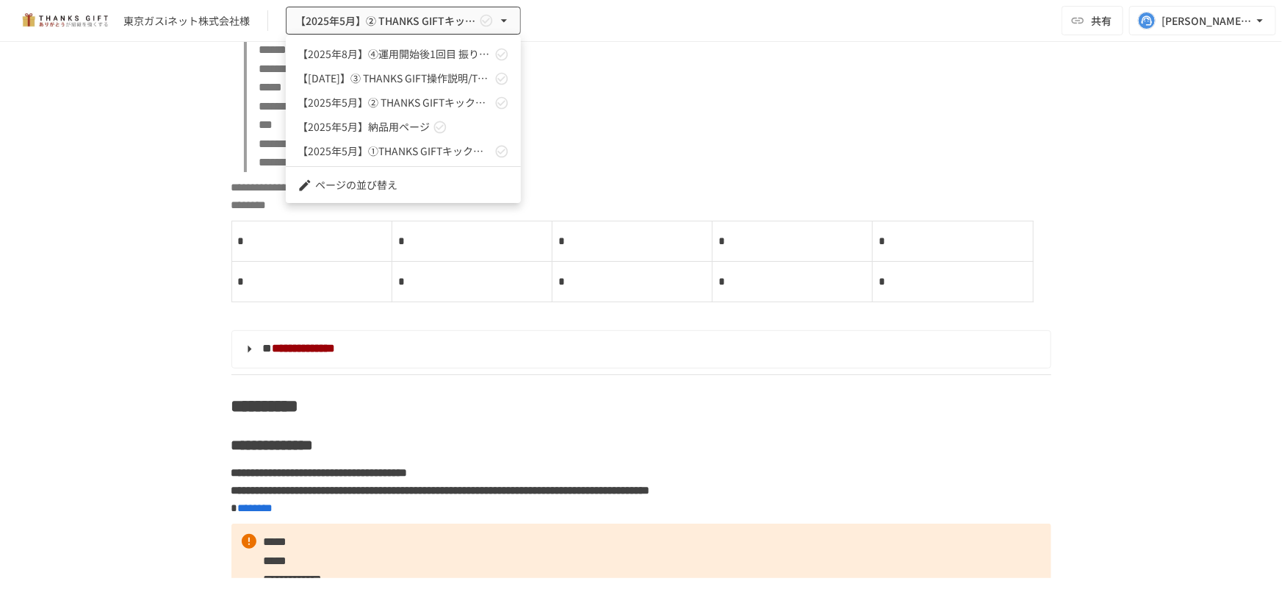
click at [358, 263] on div at bounding box center [641, 304] width 1282 height 609
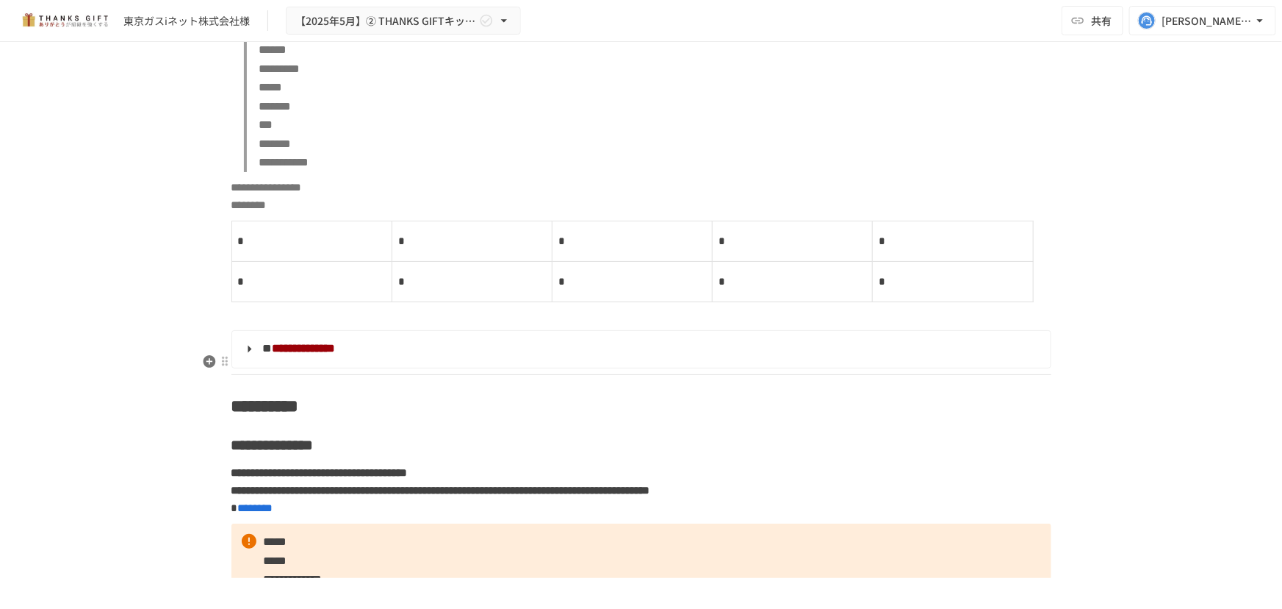
click at [337, 215] on p "**********" at bounding box center [642, 196] width 820 height 37
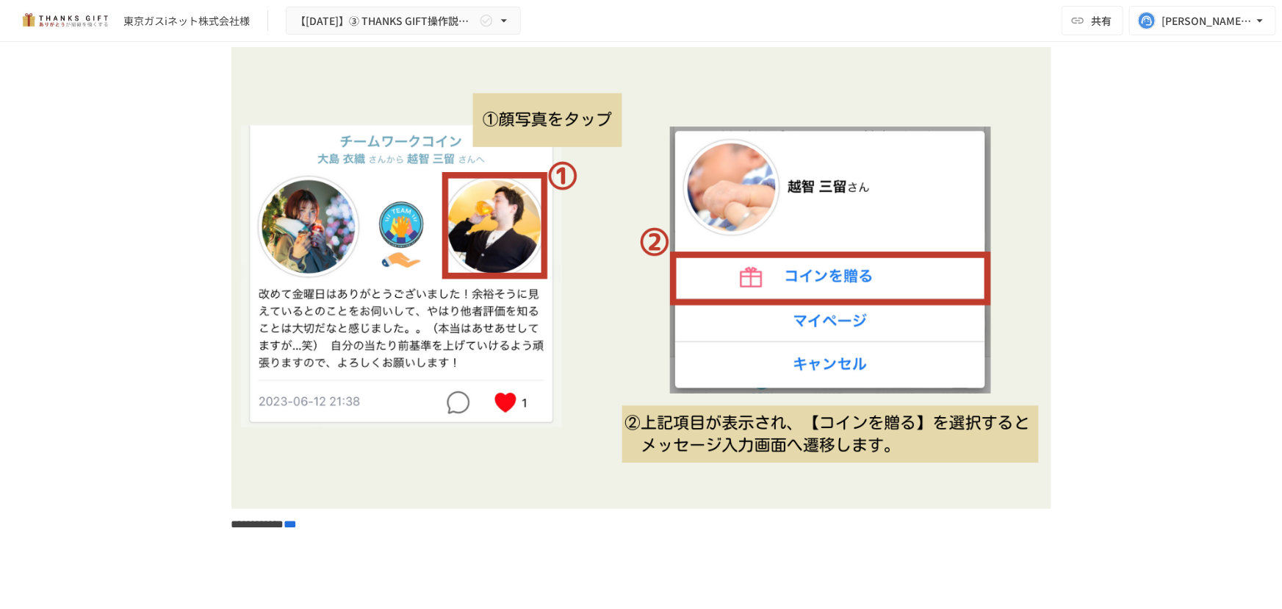
scroll to position [3875, 0]
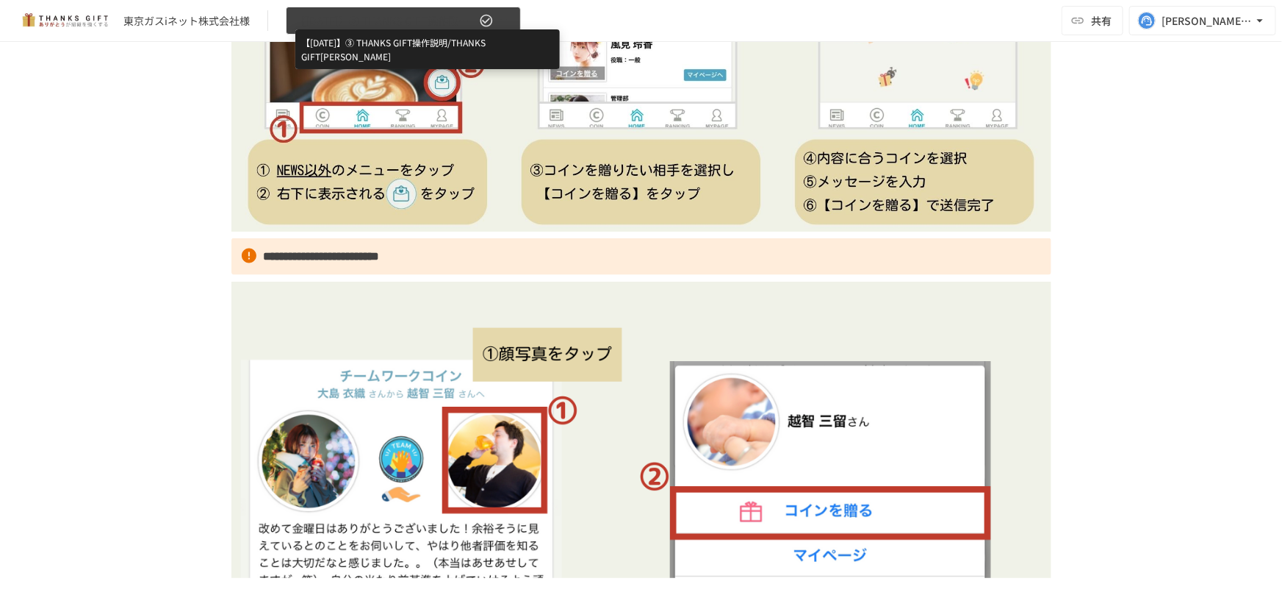
click at [362, 24] on span "【[DATE]】➂ THANKS GIFT操作説明/THANKS GIFT[PERSON_NAME]" at bounding box center [385, 21] width 181 height 18
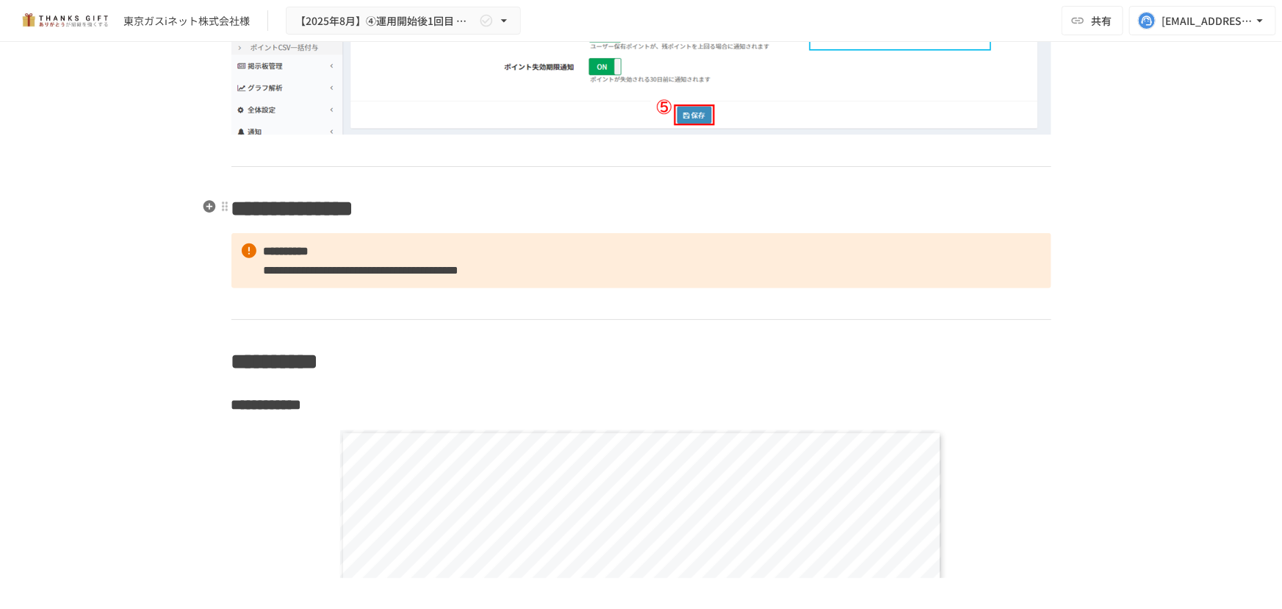
scroll to position [5946, 0]
